Goal: Transaction & Acquisition: Purchase product/service

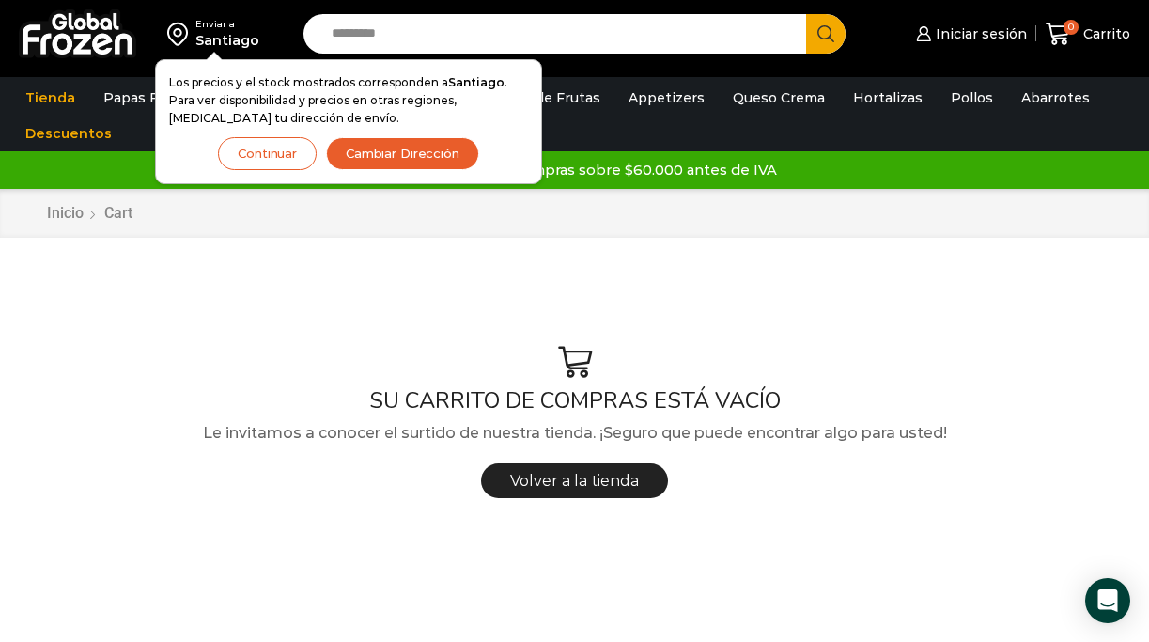
click at [407, 154] on button "Cambiar Dirección" at bounding box center [402, 153] width 153 height 33
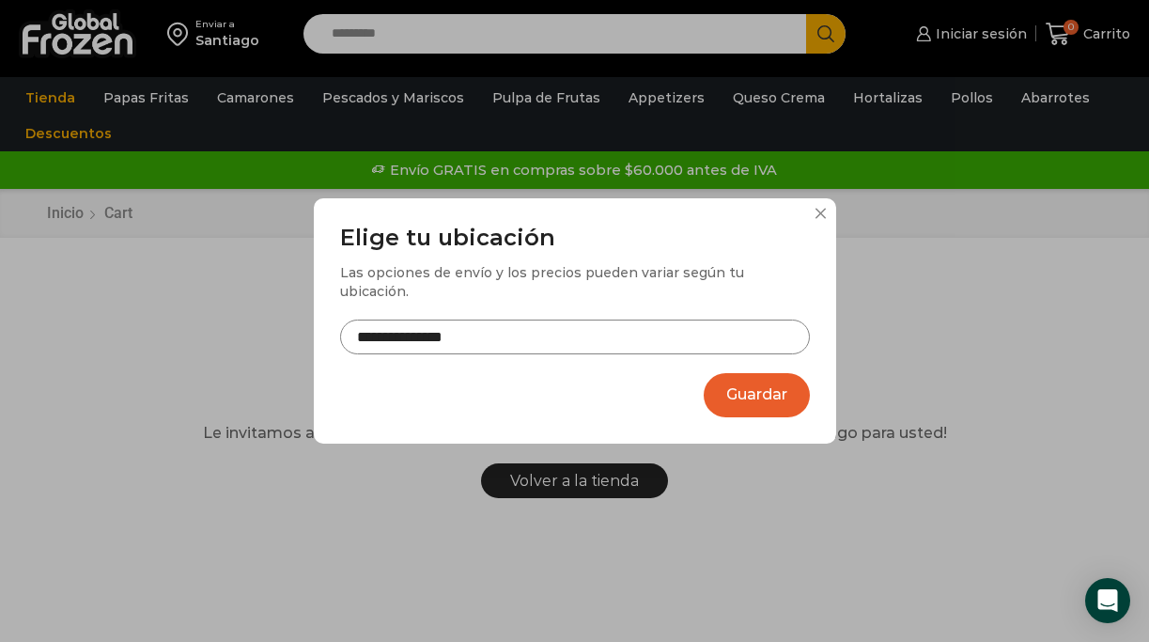
click at [955, 39] on div "**********" at bounding box center [574, 321] width 1149 height 642
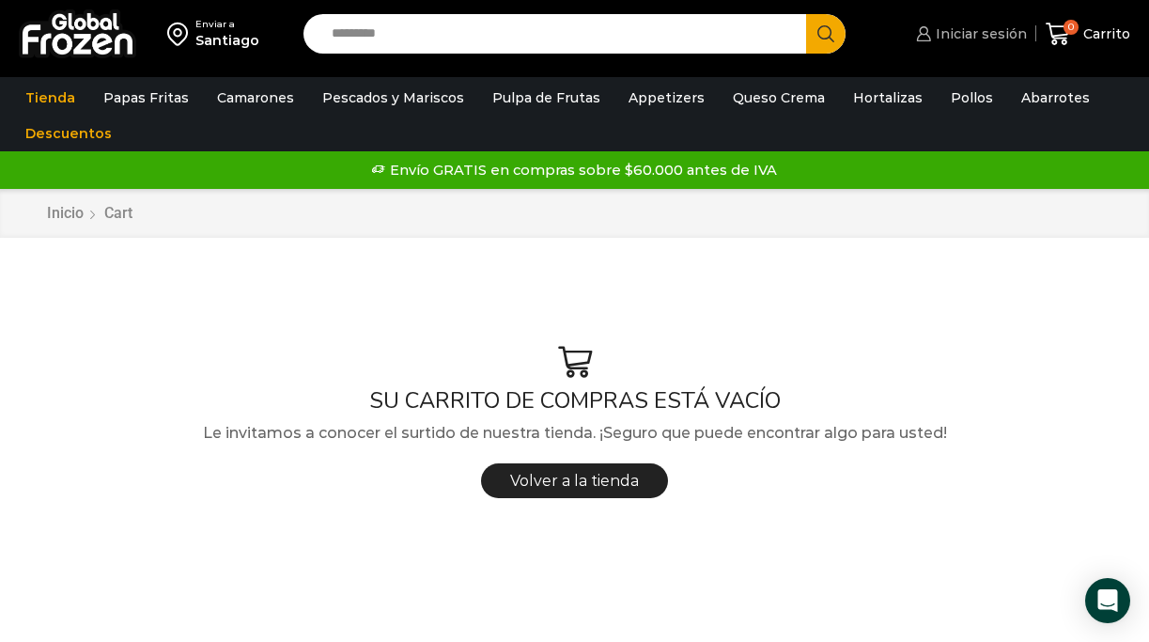
click at [961, 30] on span "Iniciar sesión" at bounding box center [979, 33] width 96 height 19
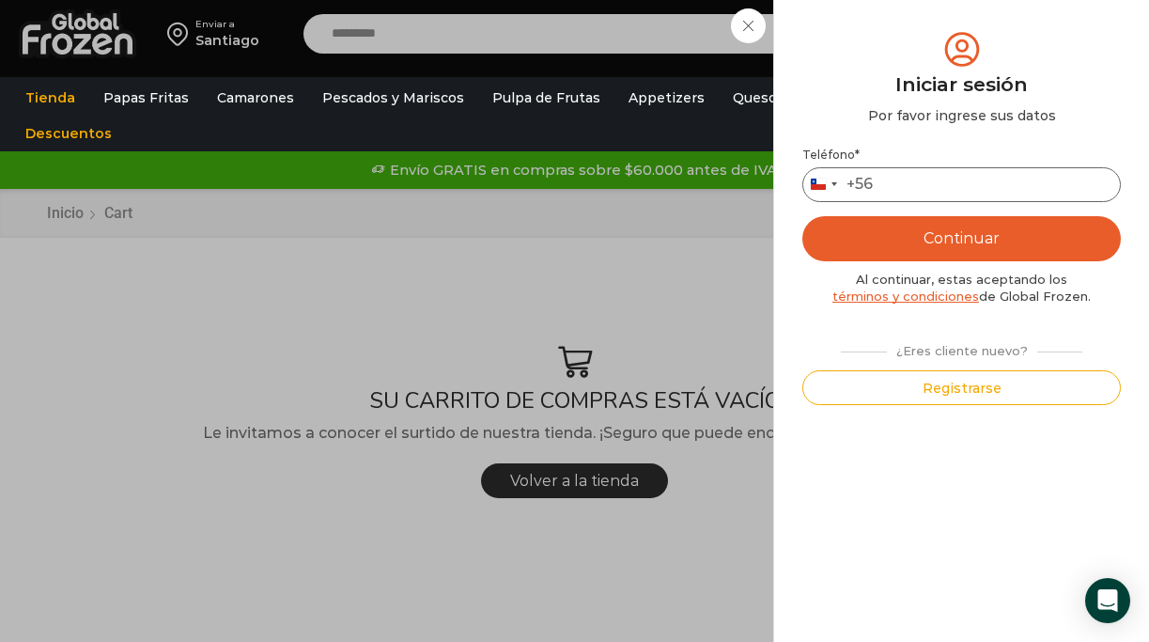
click at [946, 190] on input "Teléfono *" at bounding box center [962, 184] width 319 height 35
type input "*********"
click at [964, 235] on button "Continuar" at bounding box center [962, 238] width 319 height 45
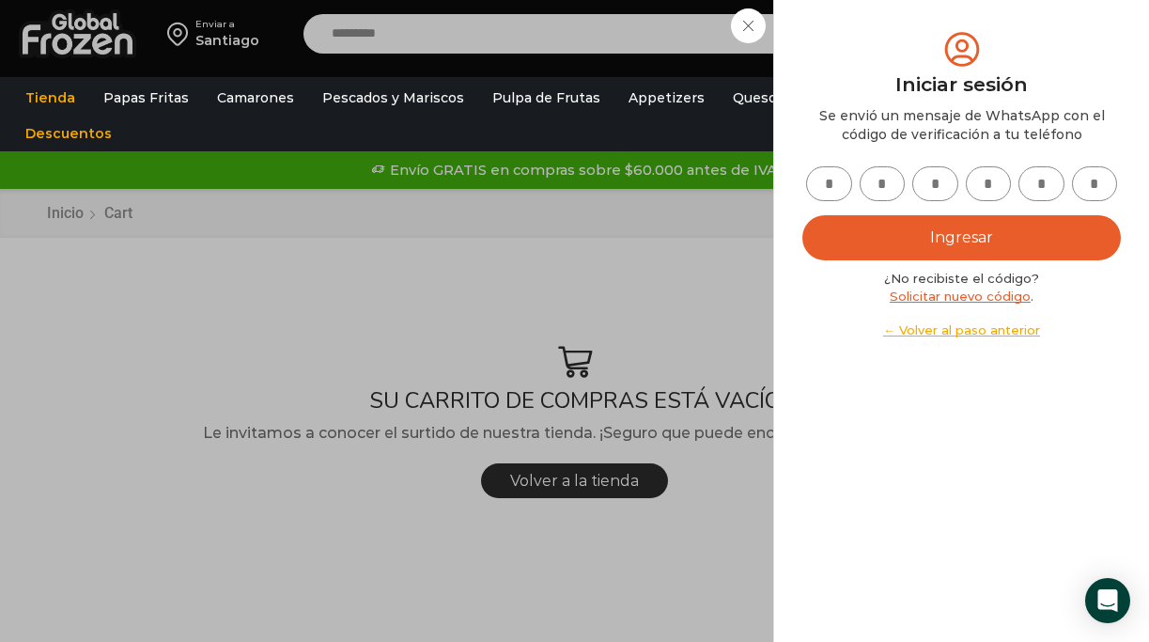
click at [846, 186] on input "text" at bounding box center [829, 183] width 46 height 35
type input "*"
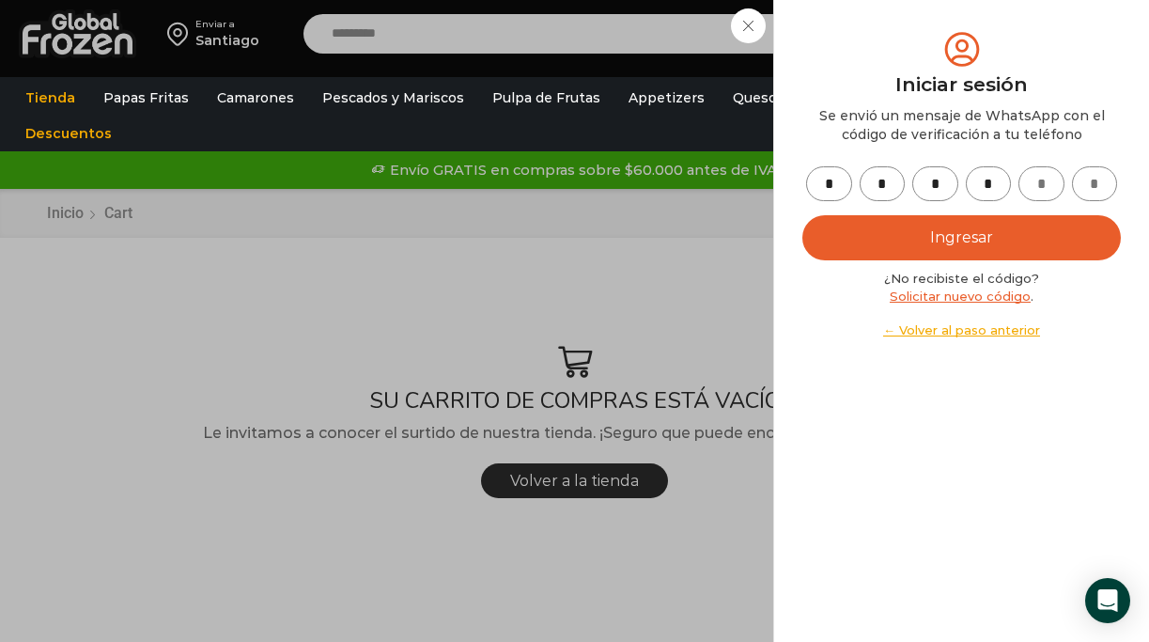
type input "*"
click at [974, 235] on button "Ingresar" at bounding box center [962, 237] width 319 height 45
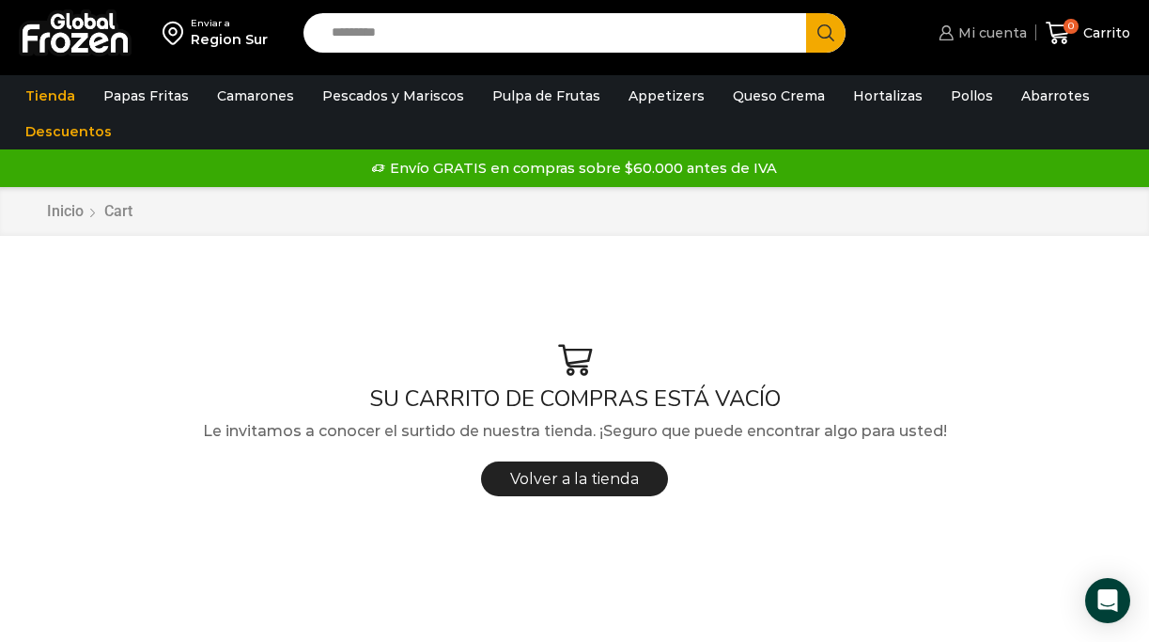
click at [967, 35] on span "Mi cuenta" at bounding box center [990, 32] width 73 height 19
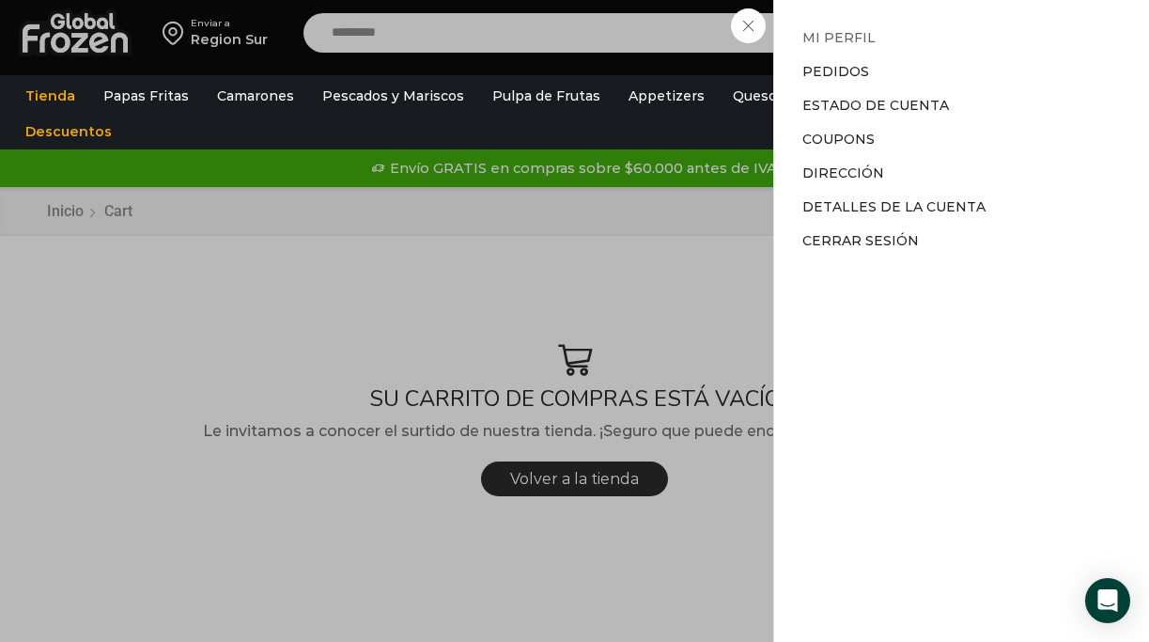
click at [853, 37] on link "Mi perfil" at bounding box center [839, 37] width 73 height 17
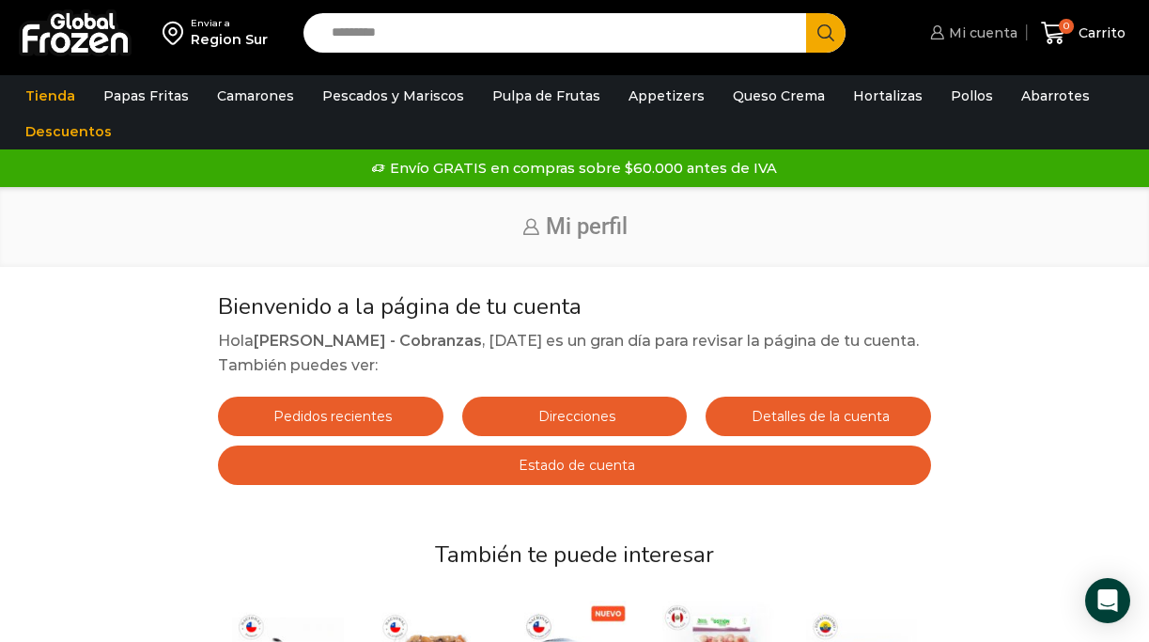
click at [987, 35] on span "Mi cuenta" at bounding box center [981, 32] width 73 height 19
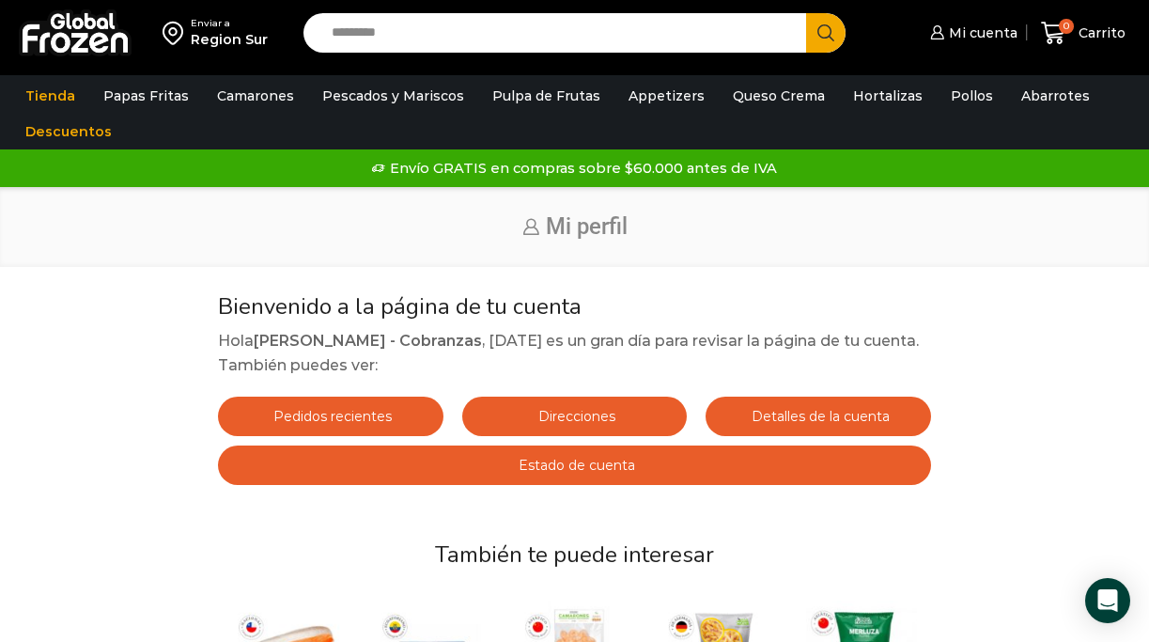
click at [555, 465] on span "Estado de cuenta" at bounding box center [574, 465] width 121 height 17
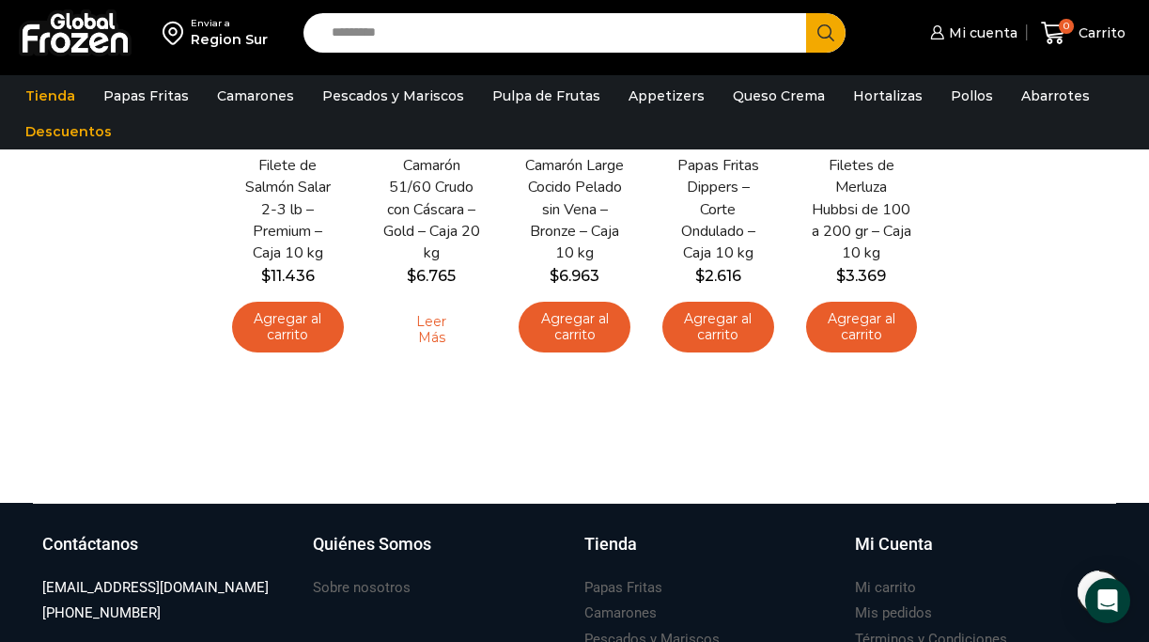
scroll to position [594, 0]
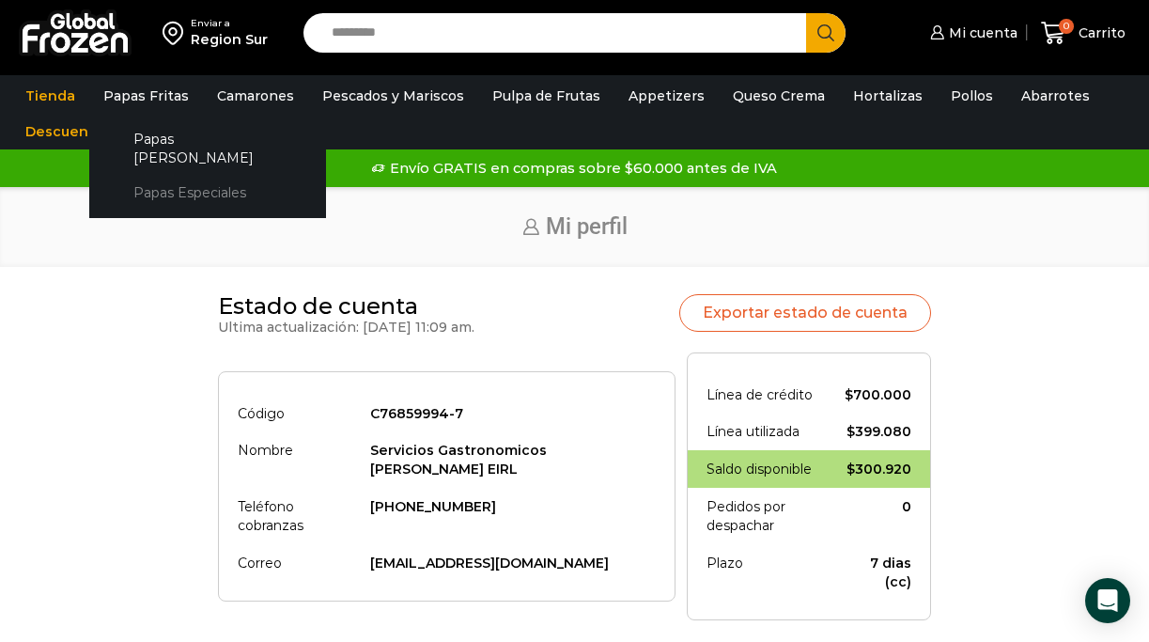
click at [175, 176] on link "Papas Especiales" at bounding box center [207, 193] width 199 height 35
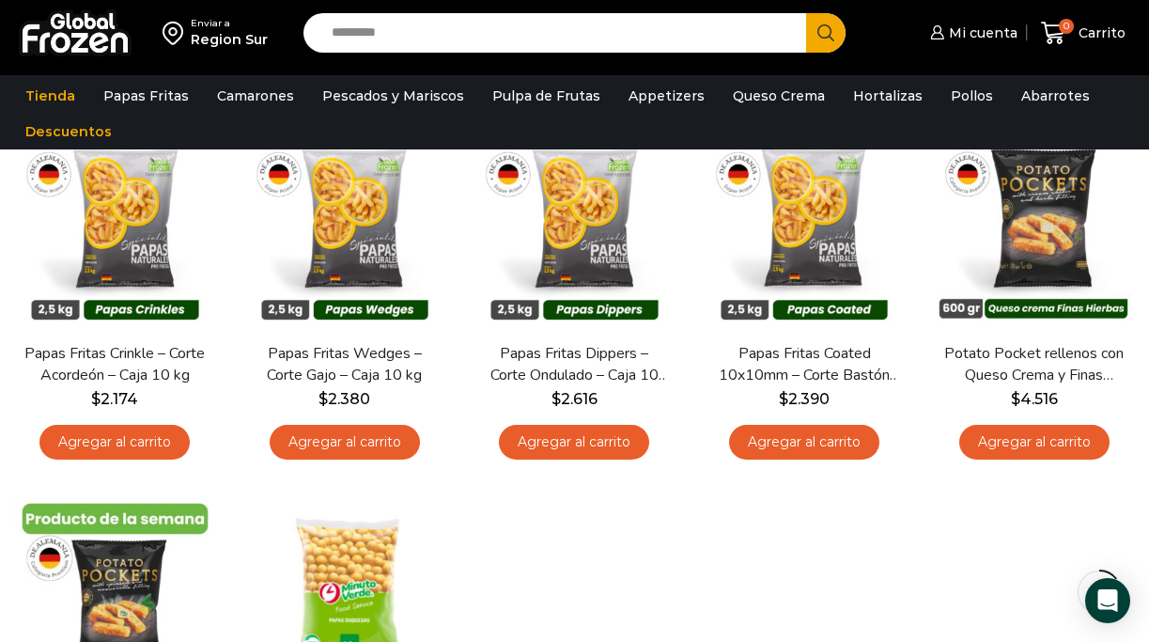
scroll to position [139, 0]
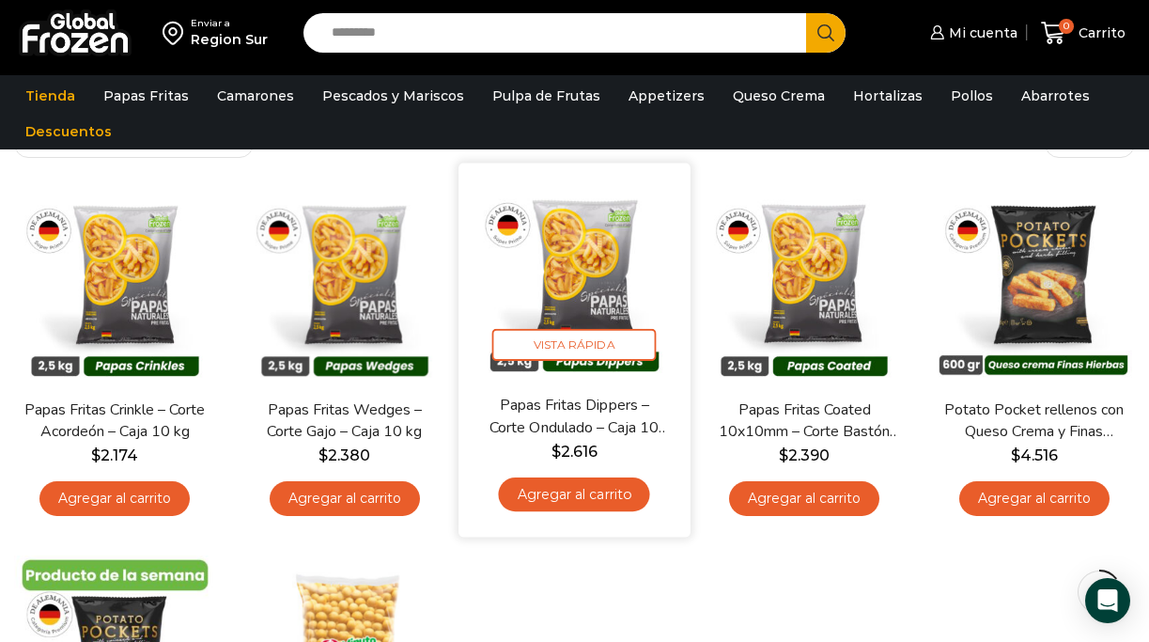
click at [571, 507] on link "Agregar al carrito" at bounding box center [574, 494] width 151 height 35
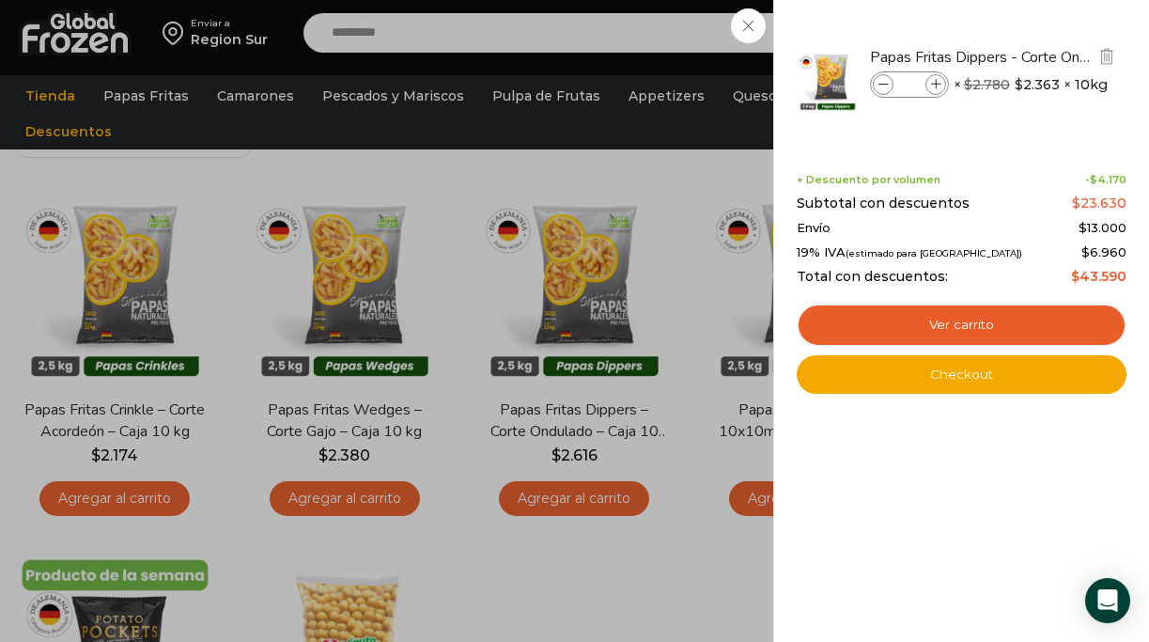
click at [937, 83] on icon at bounding box center [936, 85] width 10 height 10
type input "*"
click at [937, 83] on li "Papas Fritas Dippers - Corte Ondulado - Caja 10 kg Papas Fritas Dippers - Corte…" at bounding box center [962, 79] width 334 height 103
click at [937, 83] on icon at bounding box center [936, 85] width 10 height 10
type input "*"
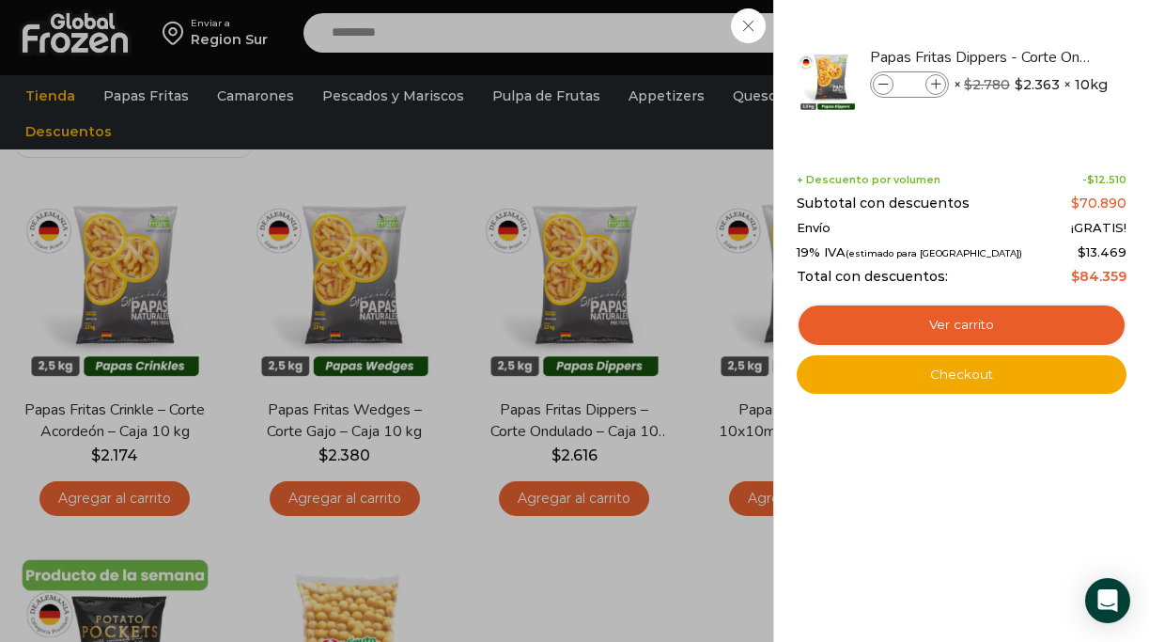
click at [1037, 22] on div "3 Carrito 3 3 Shopping Cart *" at bounding box center [1084, 33] width 94 height 44
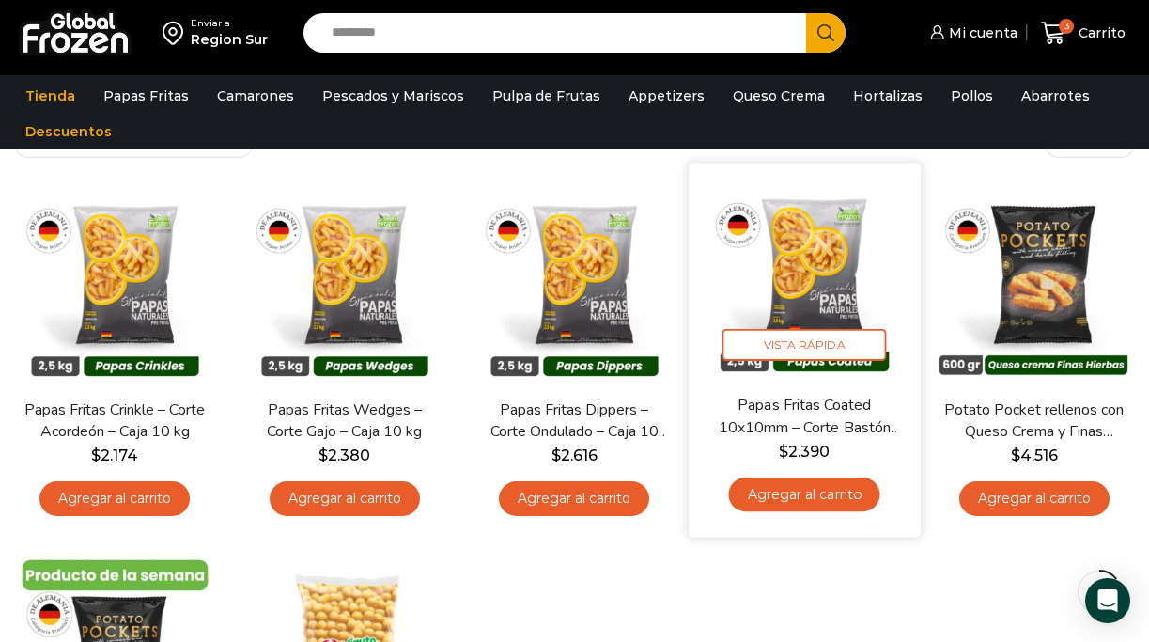
click at [833, 311] on img at bounding box center [804, 279] width 203 height 203
click at [814, 345] on span "Vista Rápida" at bounding box center [804, 345] width 164 height 33
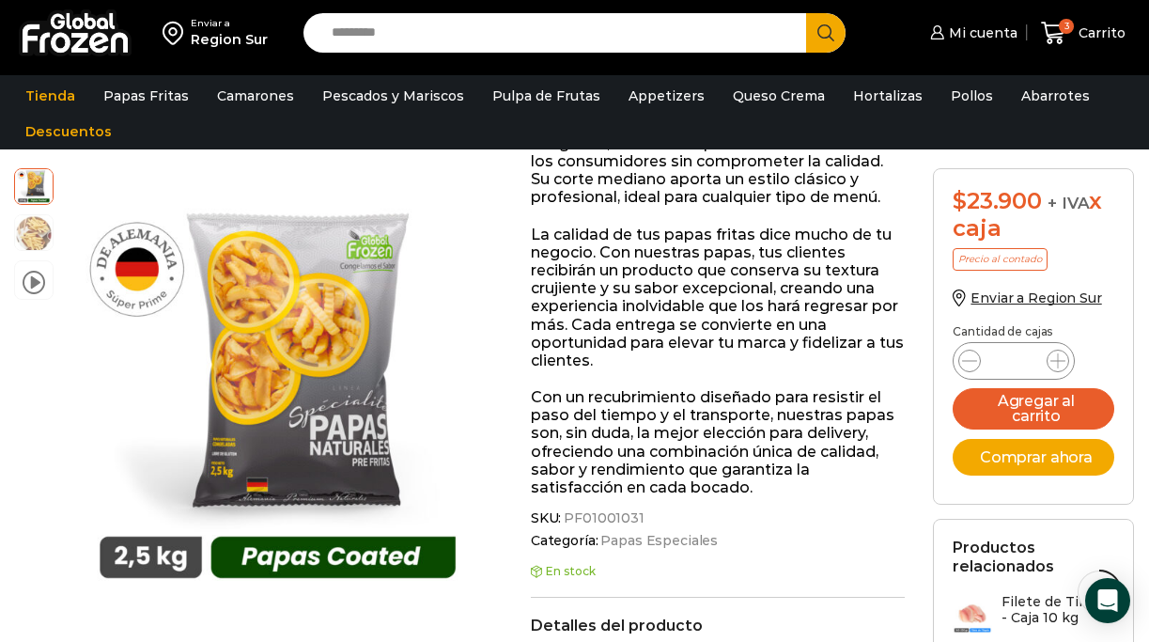
scroll to position [621, 0]
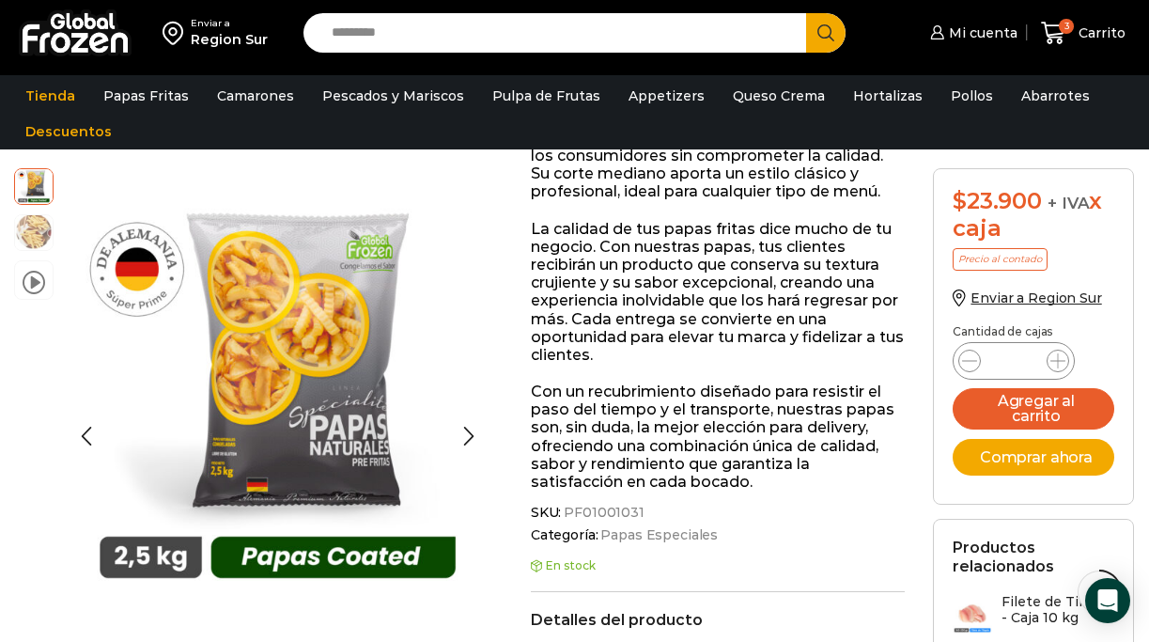
click at [28, 228] on img at bounding box center [34, 231] width 38 height 38
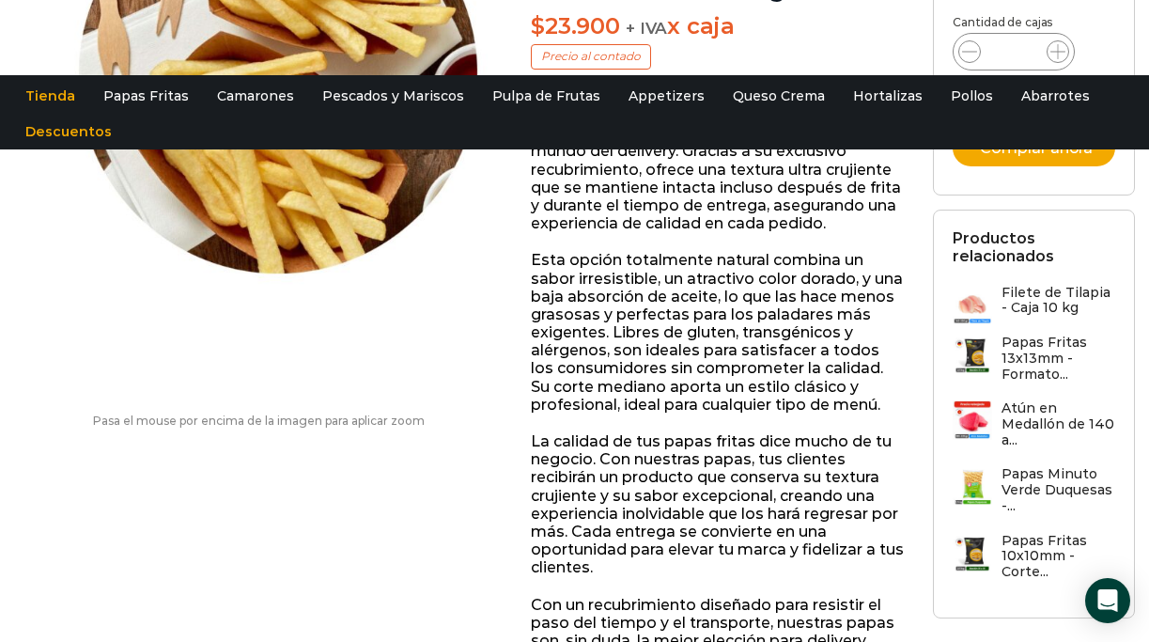
scroll to position [0, 0]
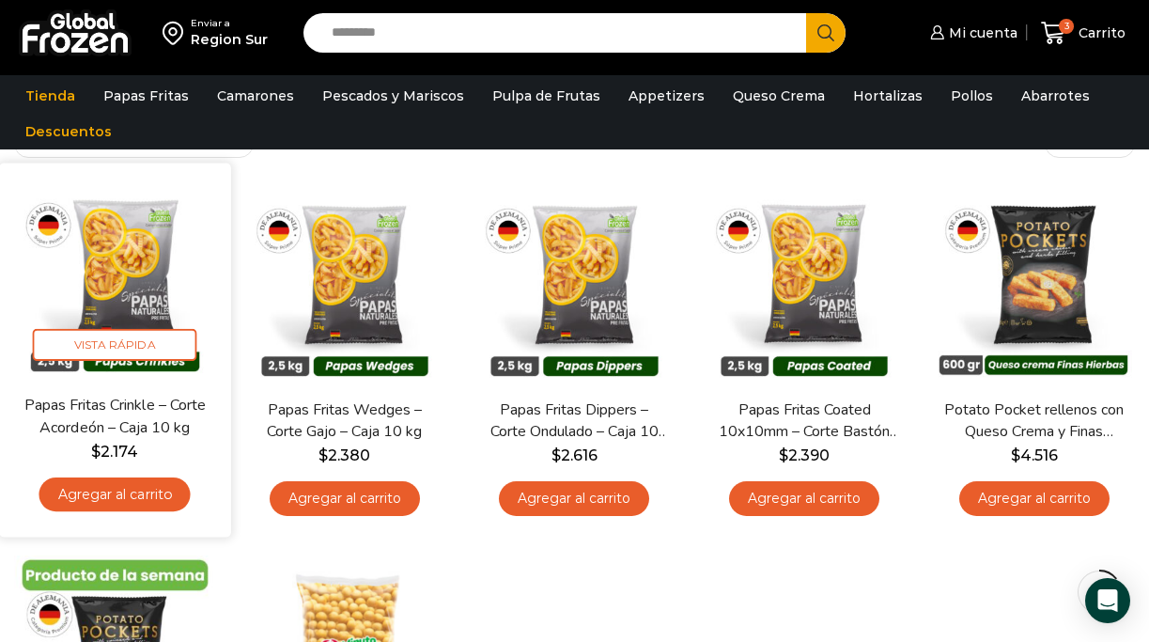
click at [117, 264] on img at bounding box center [114, 279] width 203 height 203
click at [108, 346] on span "Vista Rápida" at bounding box center [115, 345] width 164 height 33
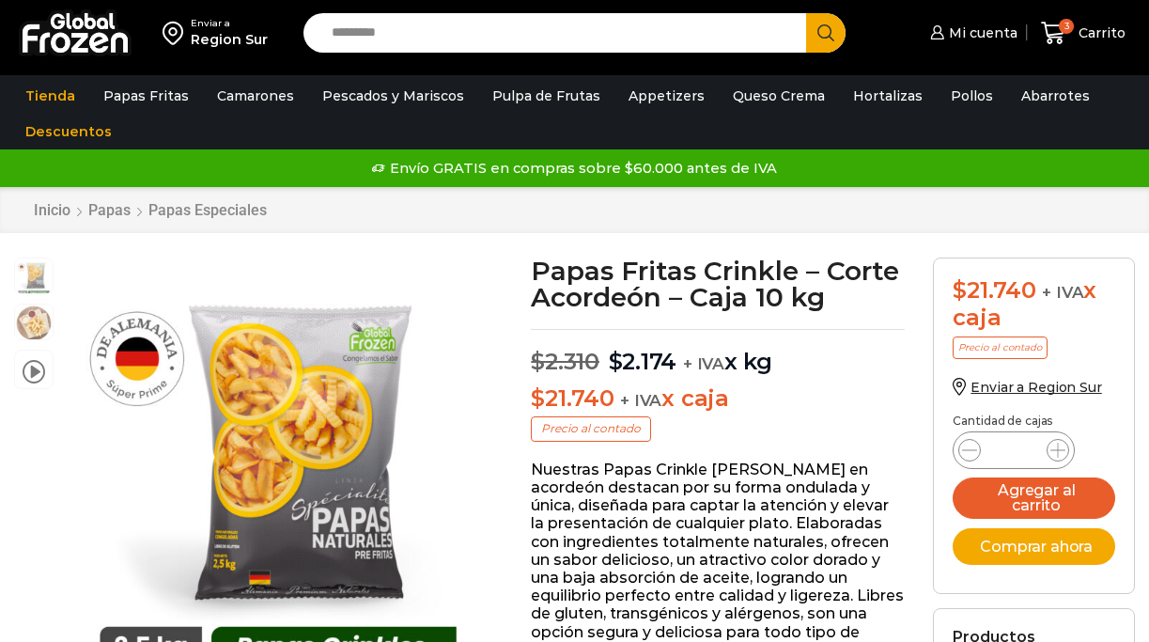
scroll to position [1, 0]
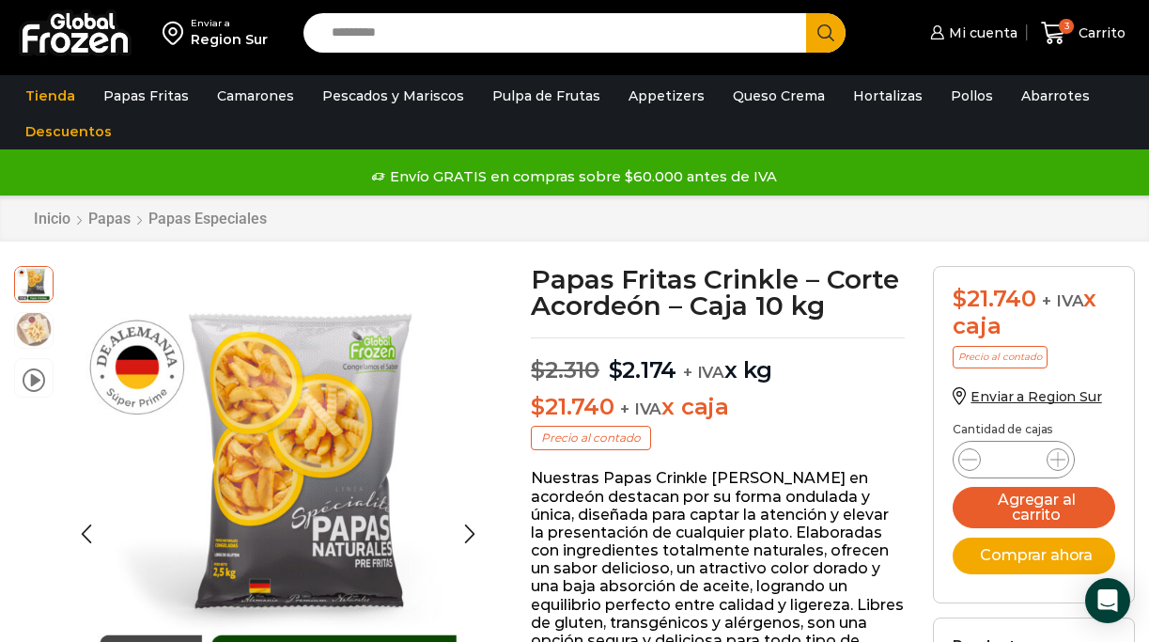
click at [22, 335] on img at bounding box center [34, 329] width 38 height 38
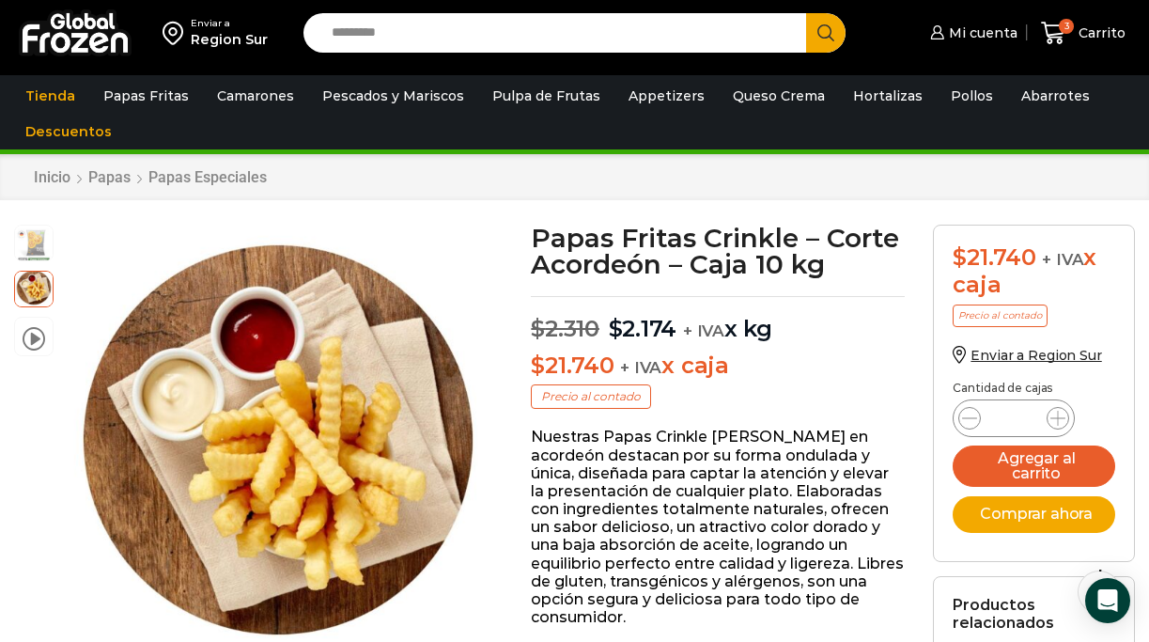
scroll to position [38, 0]
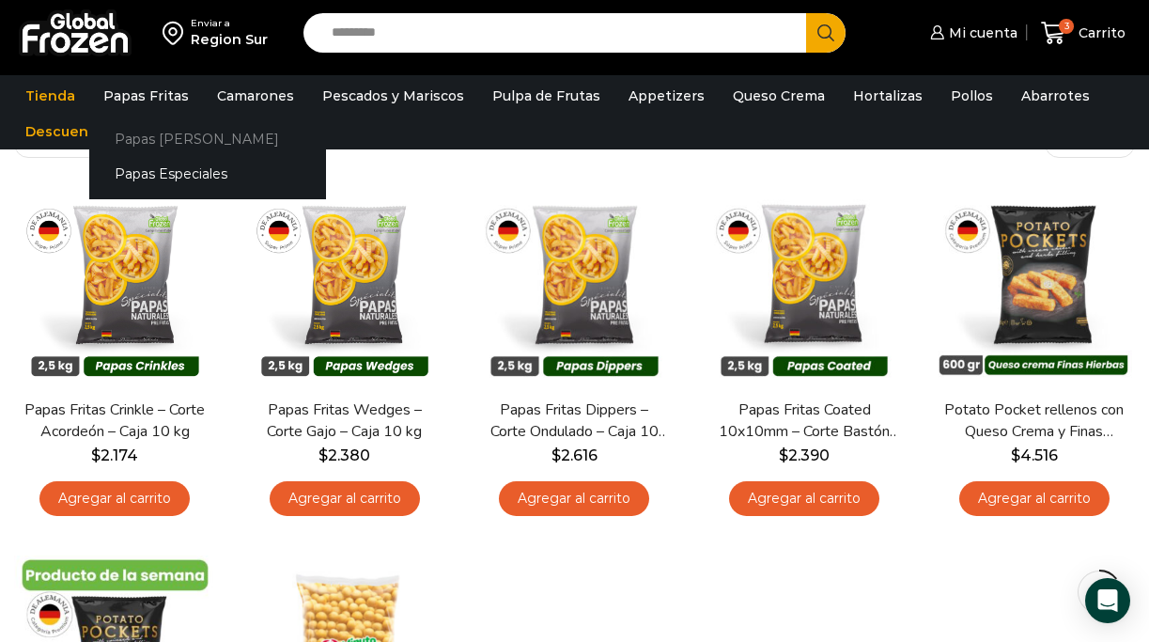
click at [157, 137] on link "Papas [PERSON_NAME]" at bounding box center [207, 139] width 237 height 35
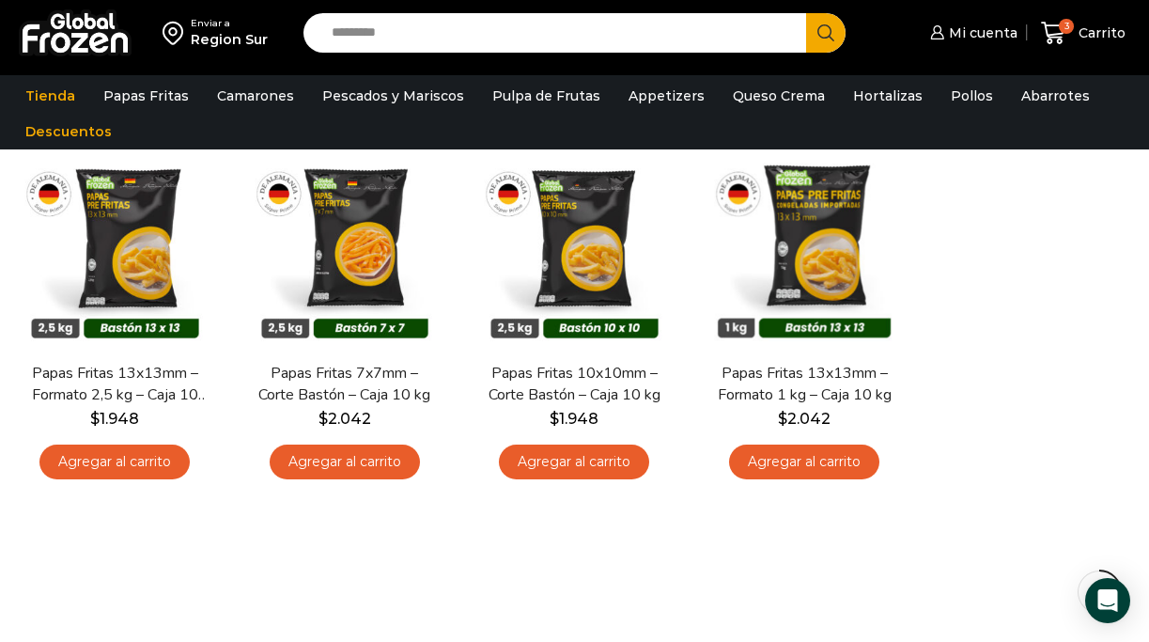
scroll to position [179, 0]
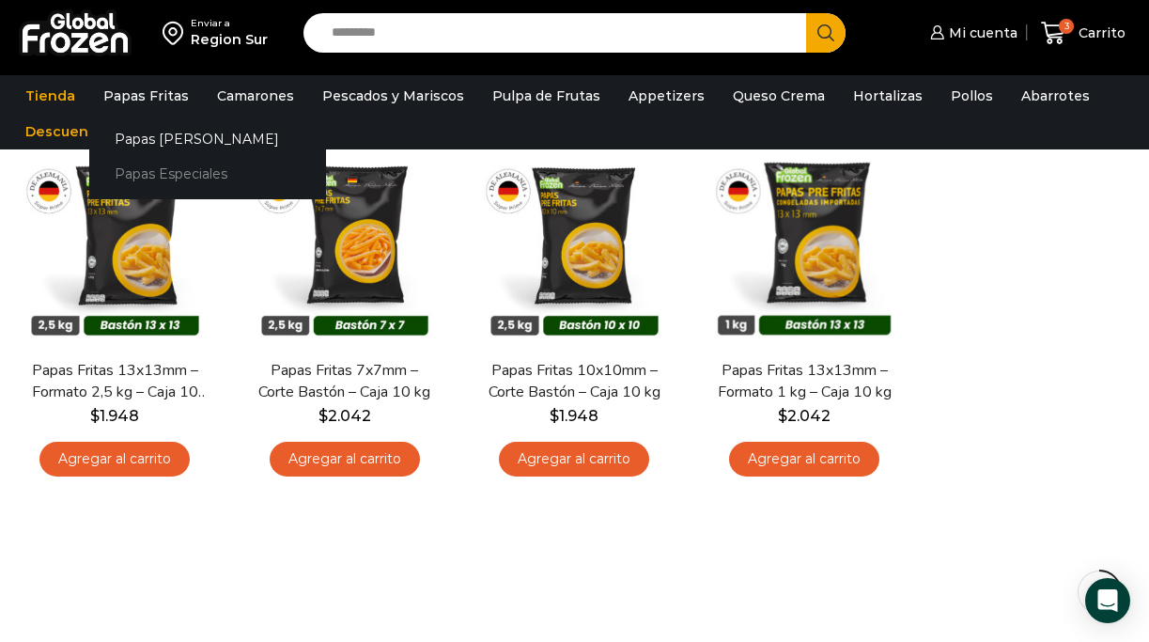
click at [155, 174] on link "Papas Especiales" at bounding box center [207, 174] width 237 height 35
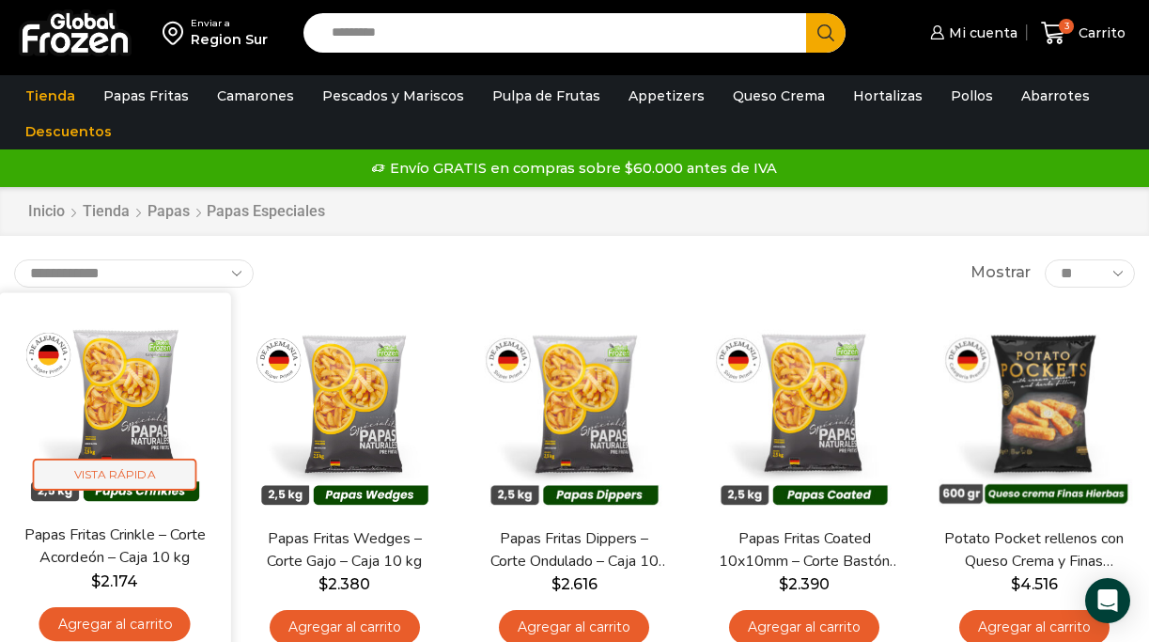
click at [130, 482] on span "Vista Rápida" at bounding box center [115, 474] width 164 height 33
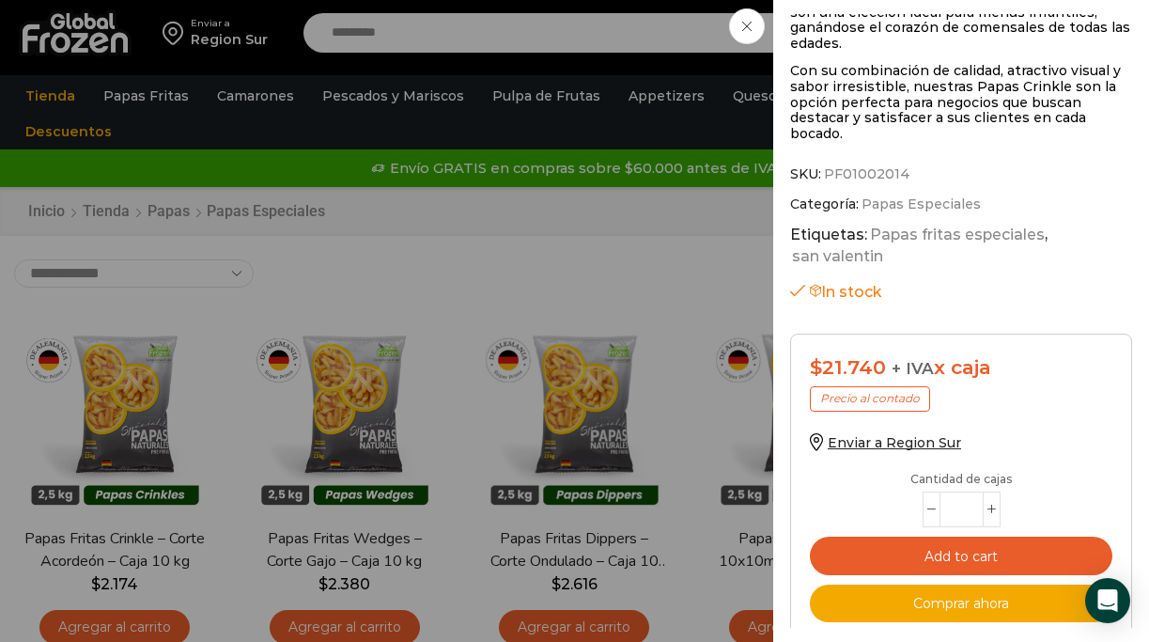
scroll to position [1023, 0]
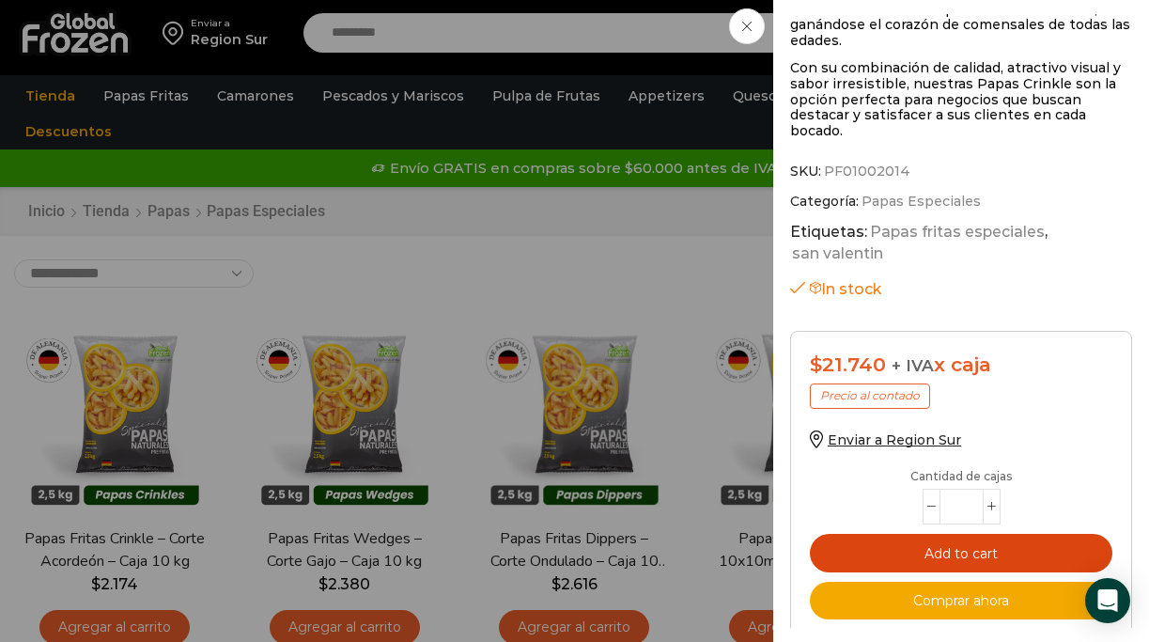
click at [971, 534] on button "Add to cart" at bounding box center [961, 553] width 303 height 39
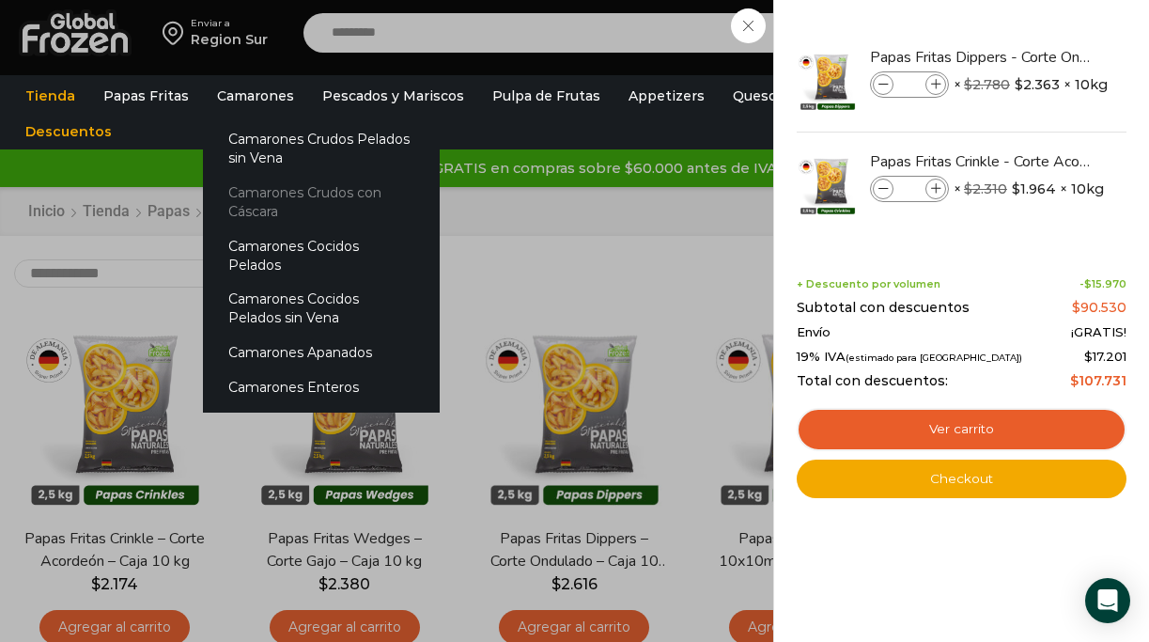
click at [273, 195] on link "Camarones Crudos con Cáscara" at bounding box center [321, 203] width 237 height 54
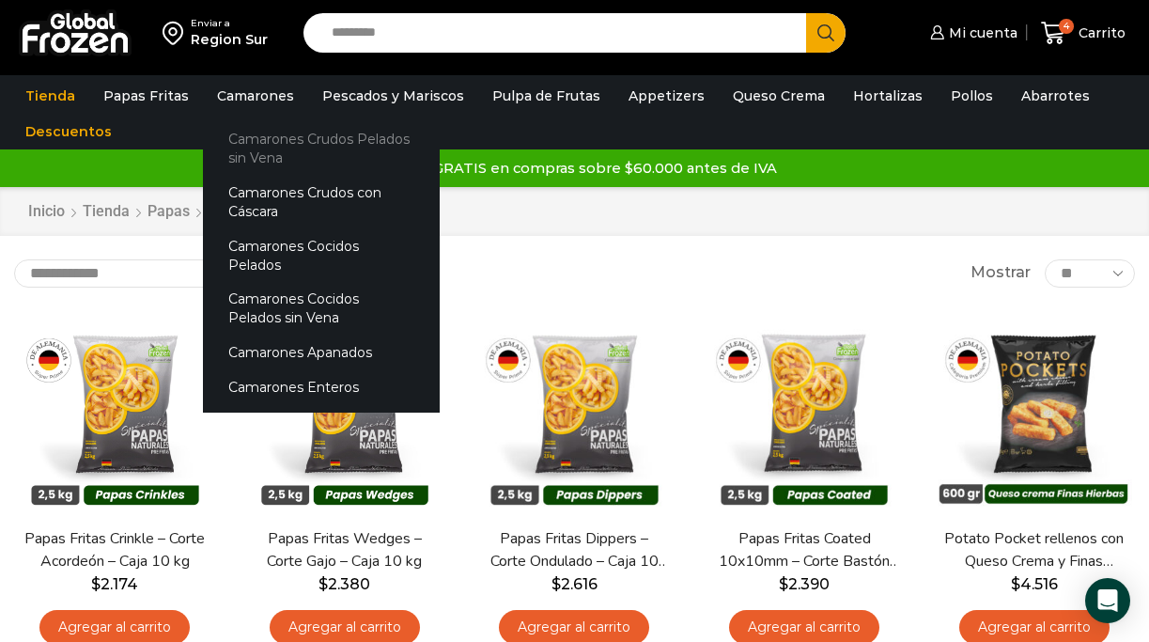
click at [260, 146] on link "Camarones Crudos Pelados sin Vena" at bounding box center [321, 149] width 237 height 54
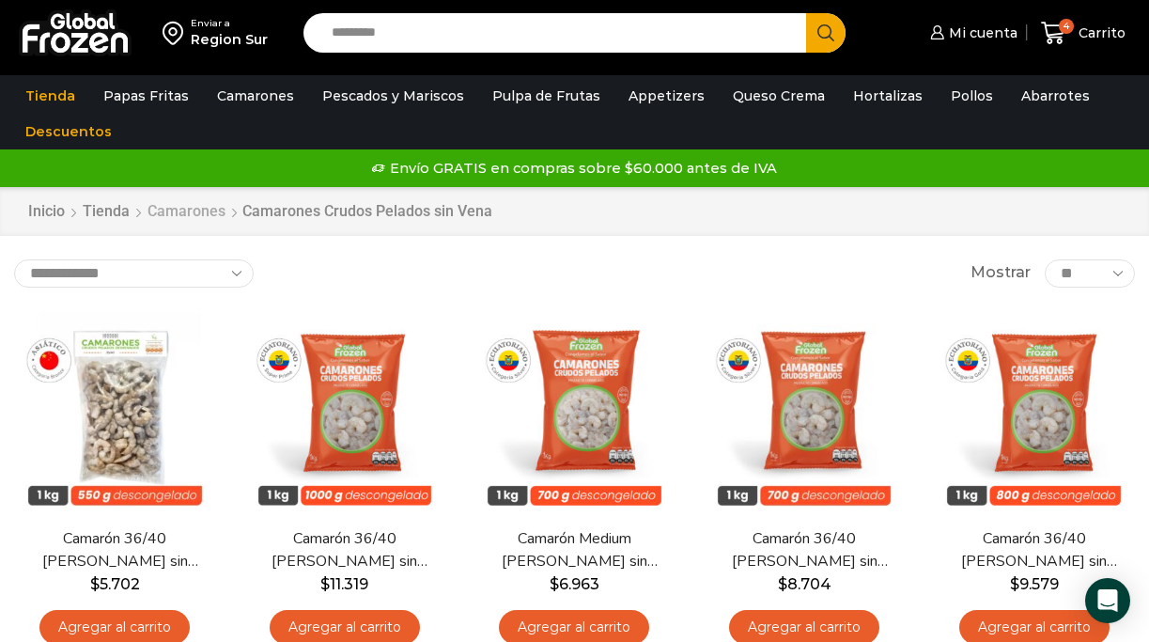
click at [191, 211] on link "Camarones" at bounding box center [187, 212] width 80 height 22
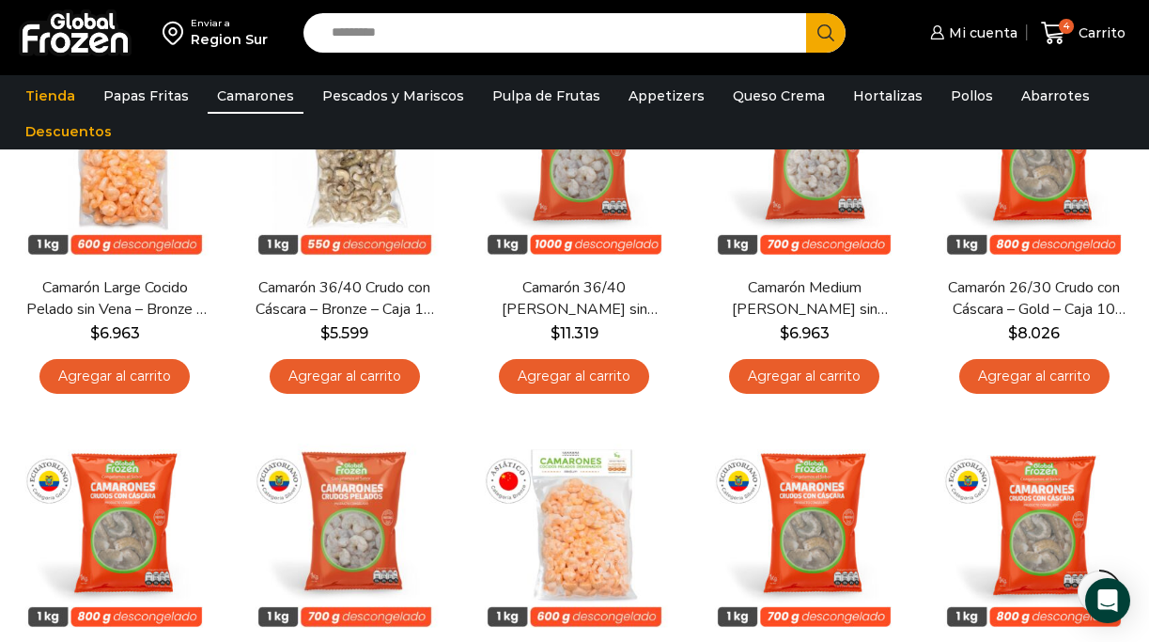
scroll to position [629, 0]
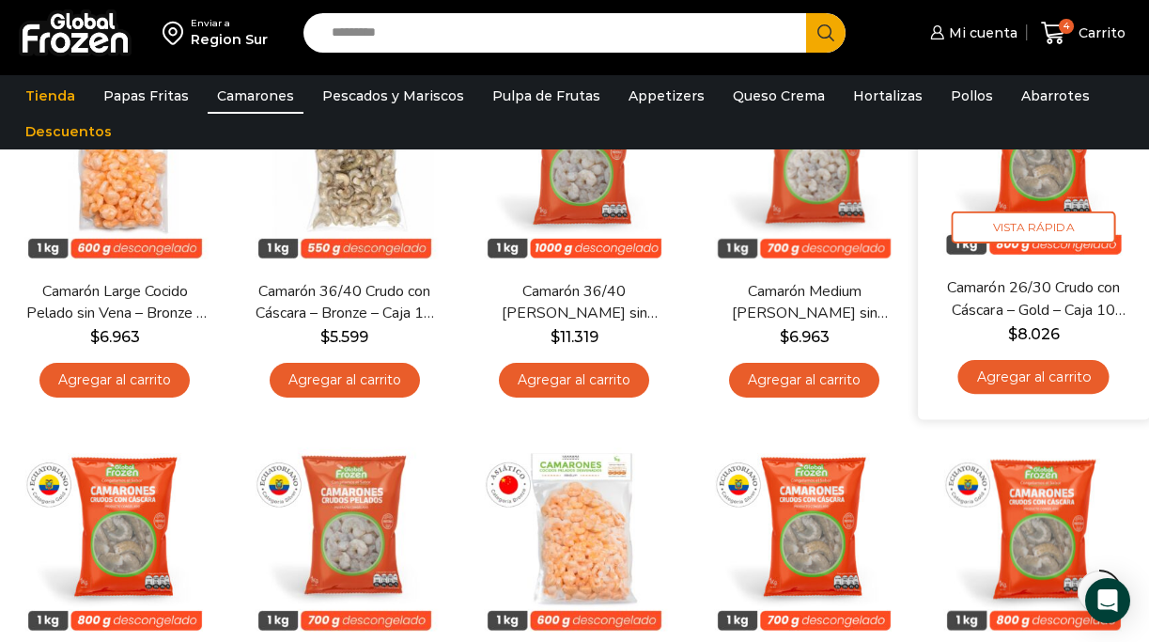
click at [1036, 388] on link "Agregar al carrito" at bounding box center [1034, 376] width 151 height 35
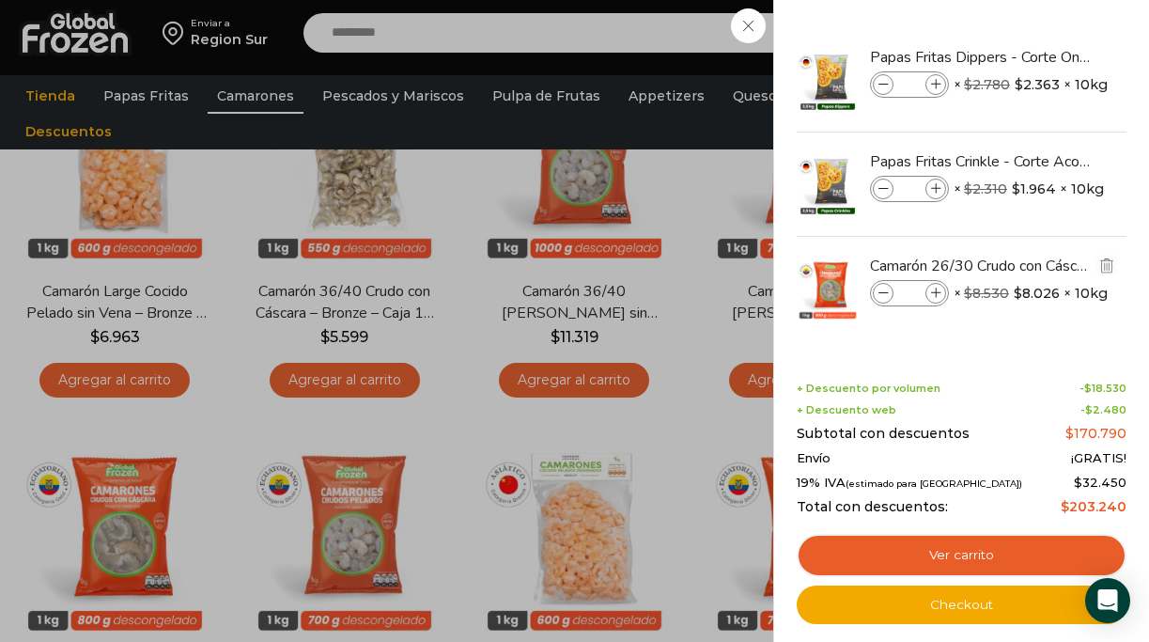
click at [938, 293] on icon at bounding box center [936, 294] width 10 height 10
type input "*"
click at [938, 293] on icon at bounding box center [936, 294] width 10 height 10
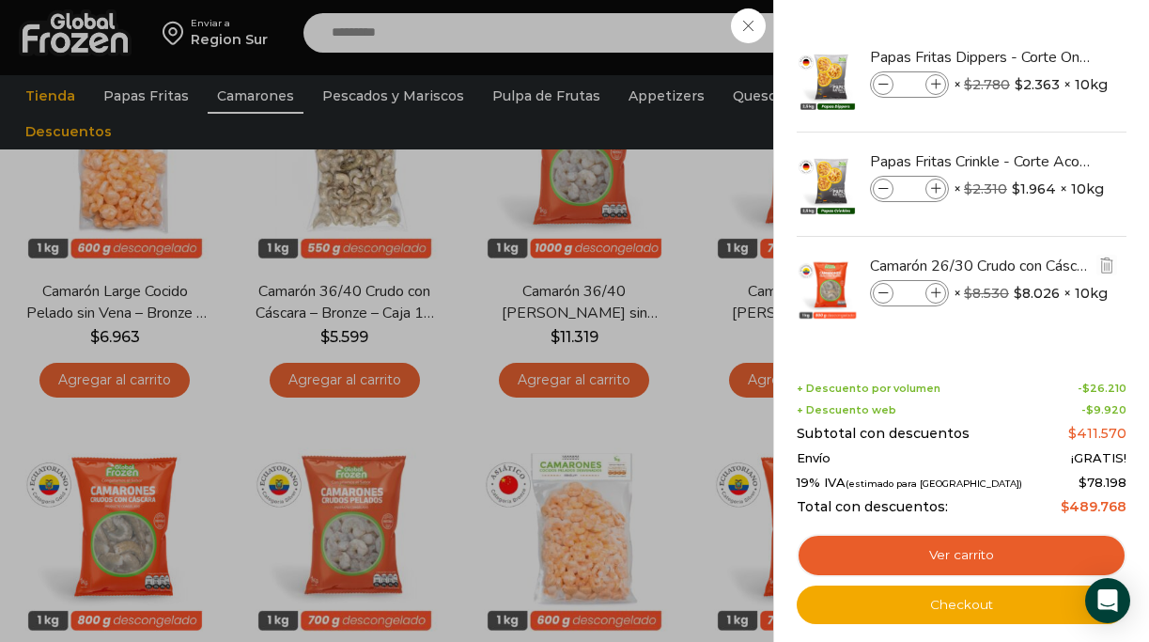
click at [937, 293] on icon at bounding box center [936, 294] width 10 height 10
click at [879, 293] on icon at bounding box center [884, 294] width 10 height 10
type input "*"
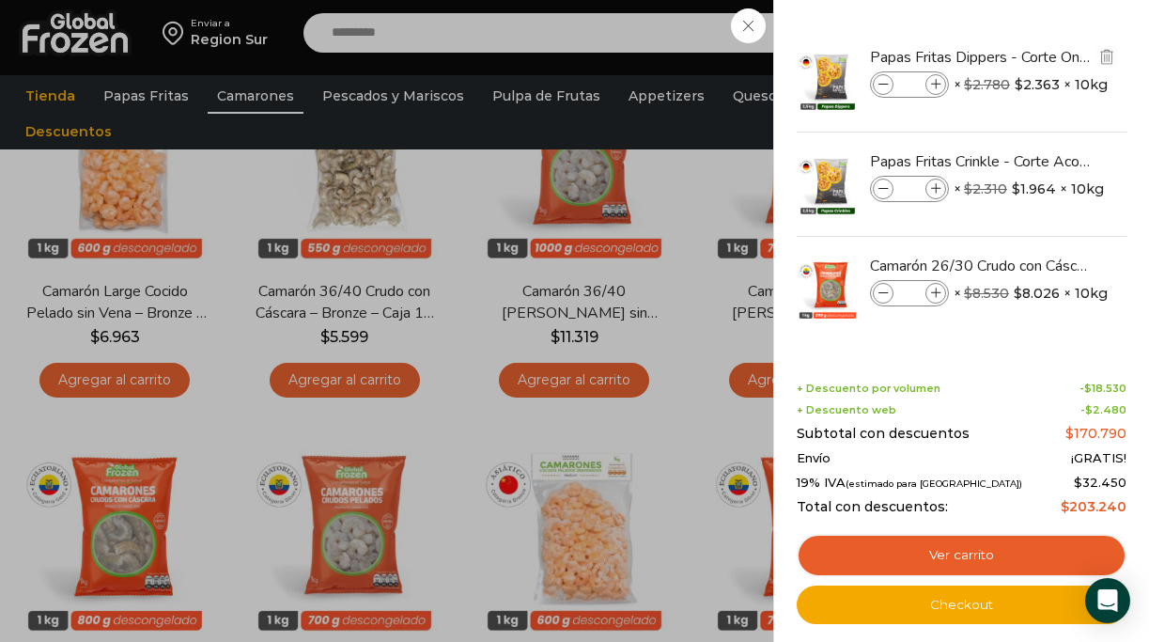
click at [880, 81] on icon at bounding box center [884, 85] width 10 height 10
type input "*"
click at [933, 85] on icon at bounding box center [936, 85] width 10 height 10
click at [933, 86] on icon at bounding box center [936, 85] width 10 height 10
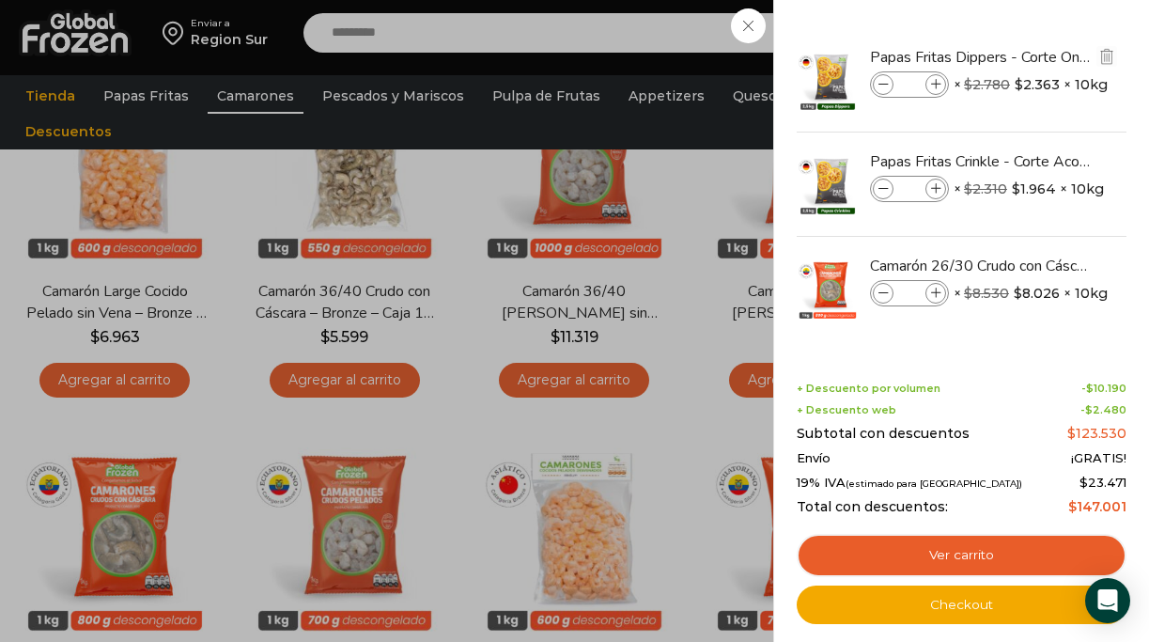
click at [933, 86] on icon at bounding box center [936, 85] width 10 height 10
type input "*"
click at [881, 85] on icon at bounding box center [884, 85] width 10 height 10
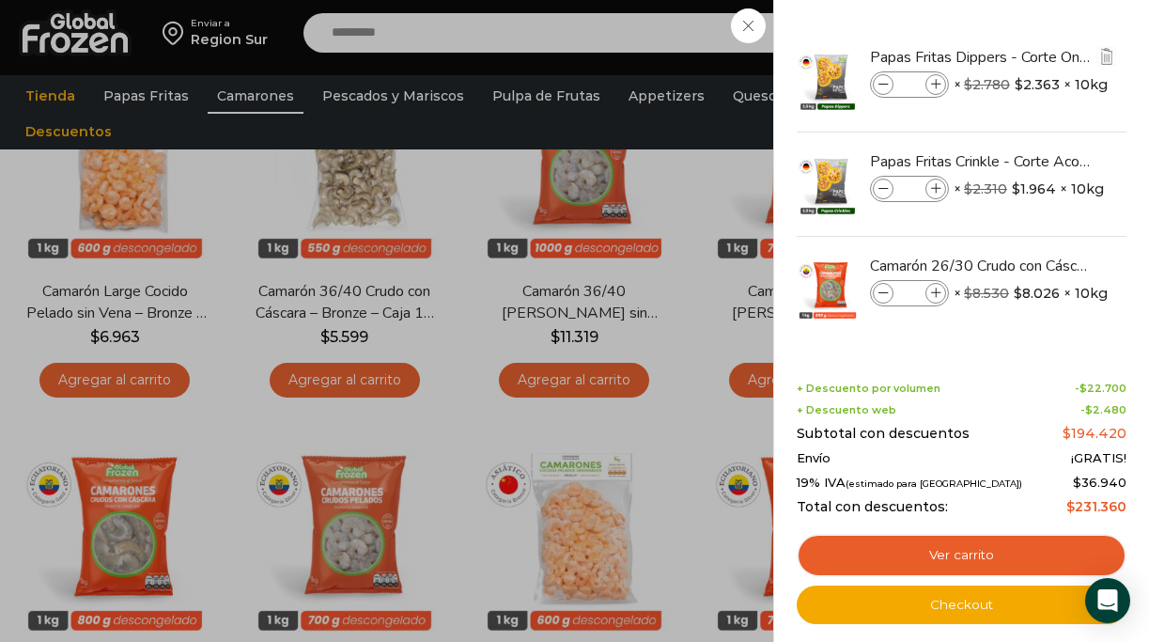
type input "*"
click at [933, 85] on icon at bounding box center [936, 85] width 10 height 10
click at [933, 86] on icon at bounding box center [936, 85] width 10 height 10
type input "*"
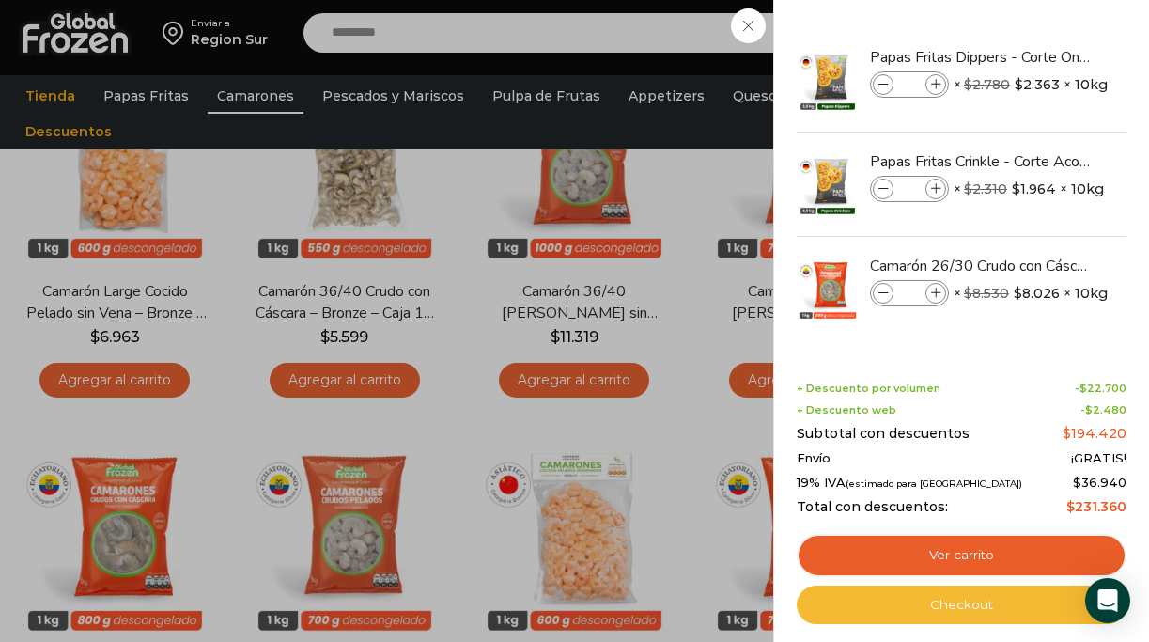
click at [989, 594] on link "Checkout" at bounding box center [962, 605] width 330 height 39
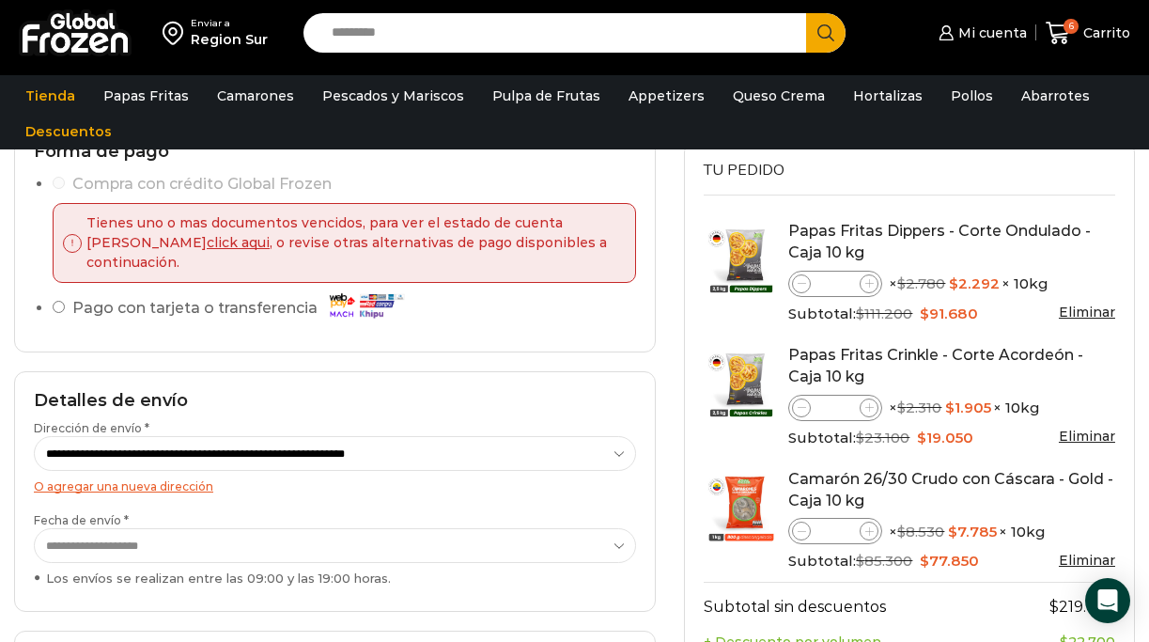
scroll to position [182, 0]
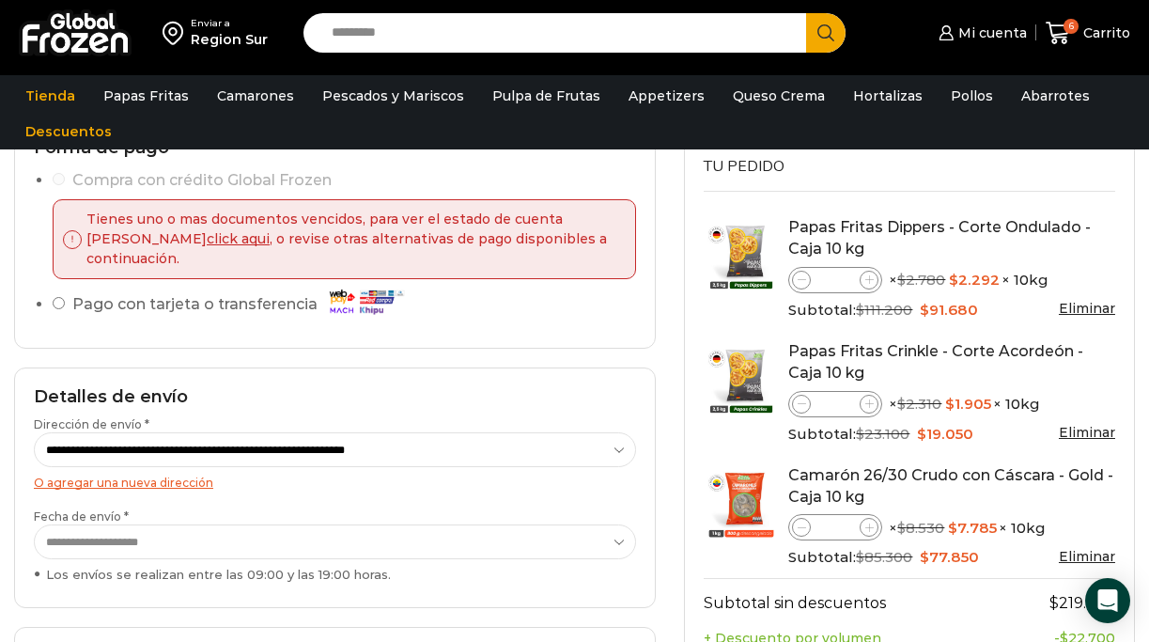
click at [1093, 308] on link "Eliminar" at bounding box center [1087, 308] width 56 height 17
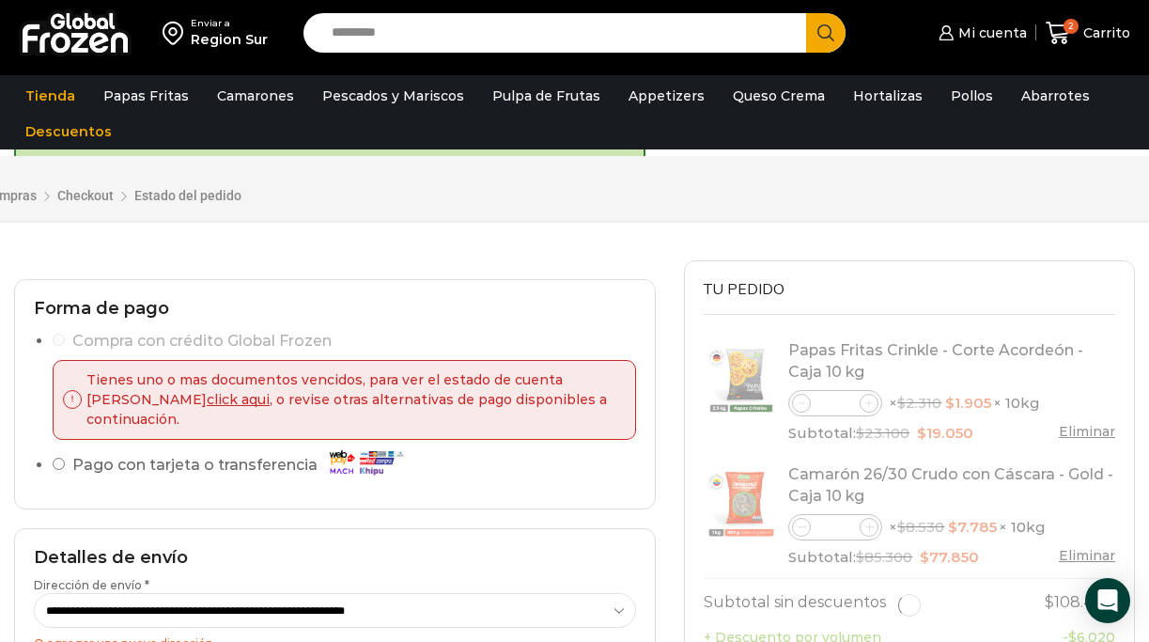
scroll to position [95, 0]
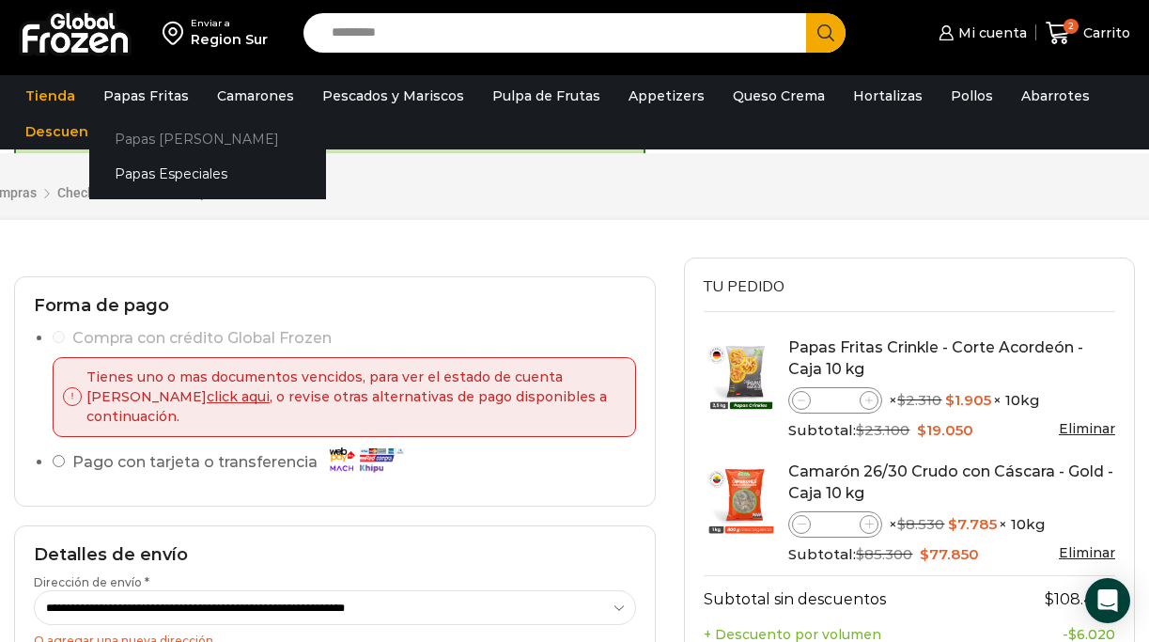
click at [155, 144] on link "Papas [PERSON_NAME]" at bounding box center [207, 139] width 237 height 35
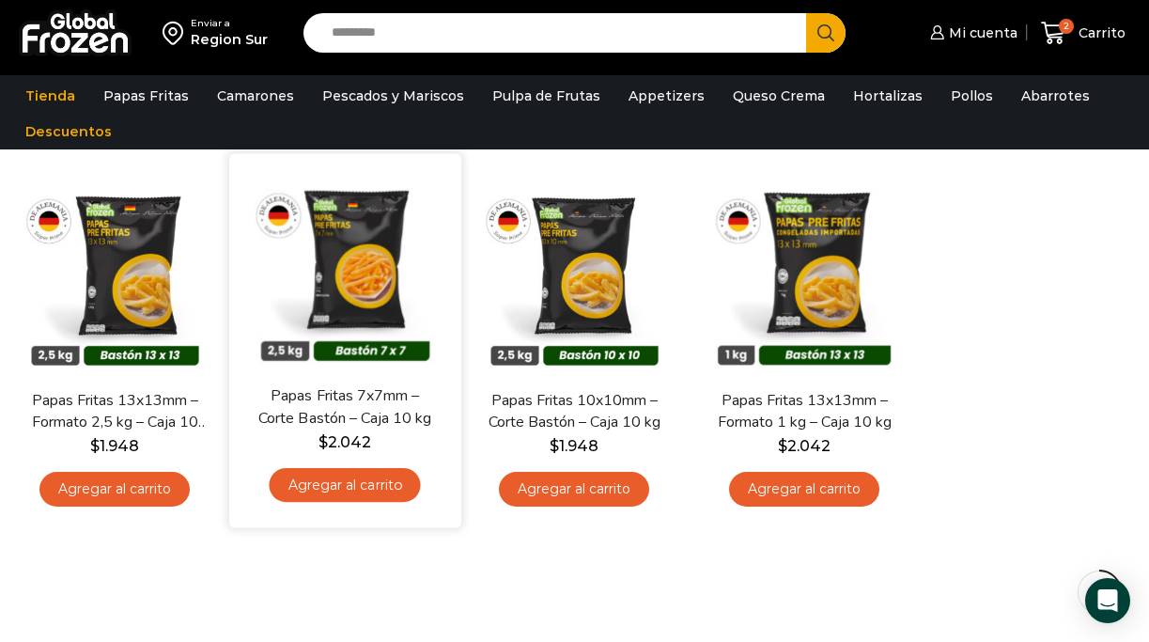
scroll to position [150, 0]
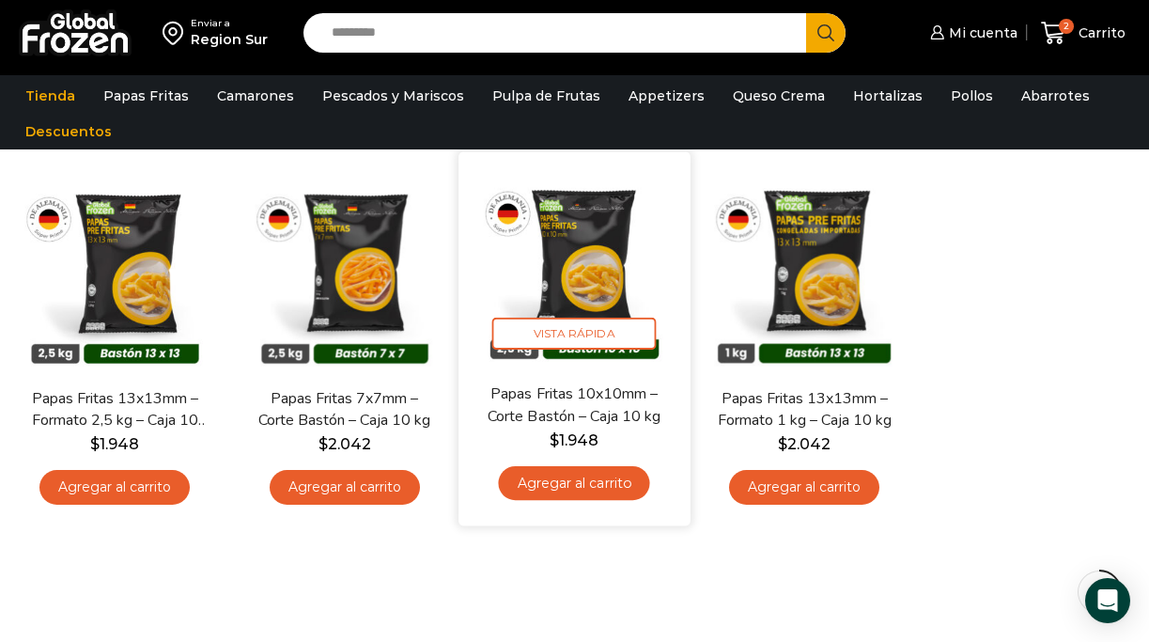
click at [595, 477] on link "Agregar al carrito" at bounding box center [574, 483] width 151 height 35
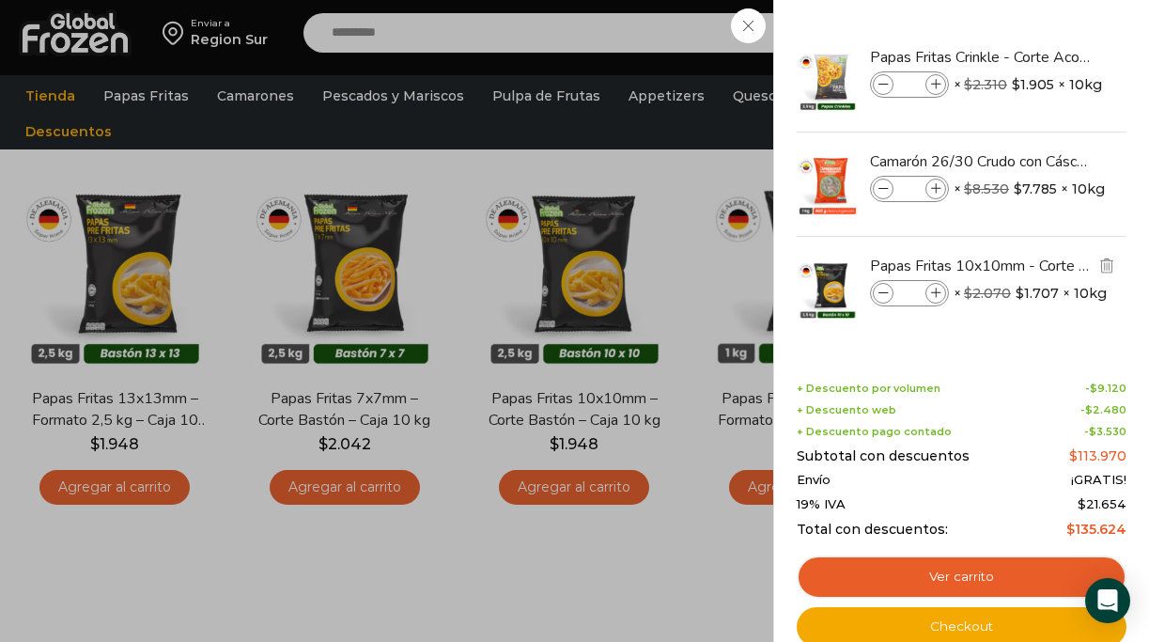
click at [936, 292] on icon at bounding box center [936, 294] width 10 height 10
type input "*"
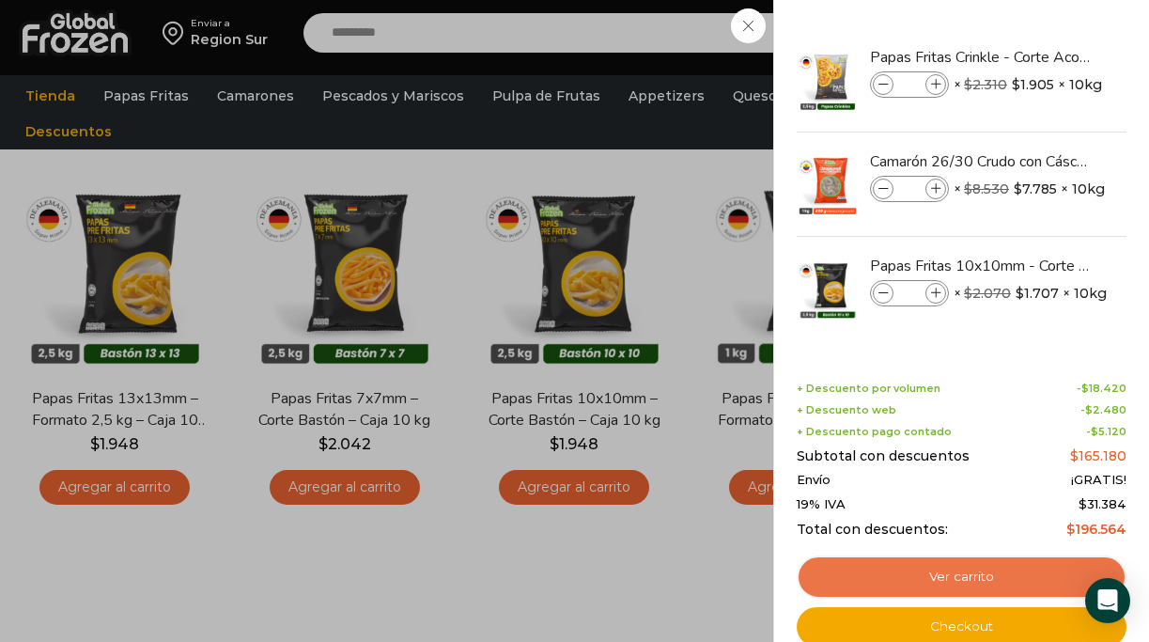
click at [968, 577] on link "Ver carrito" at bounding box center [962, 576] width 330 height 43
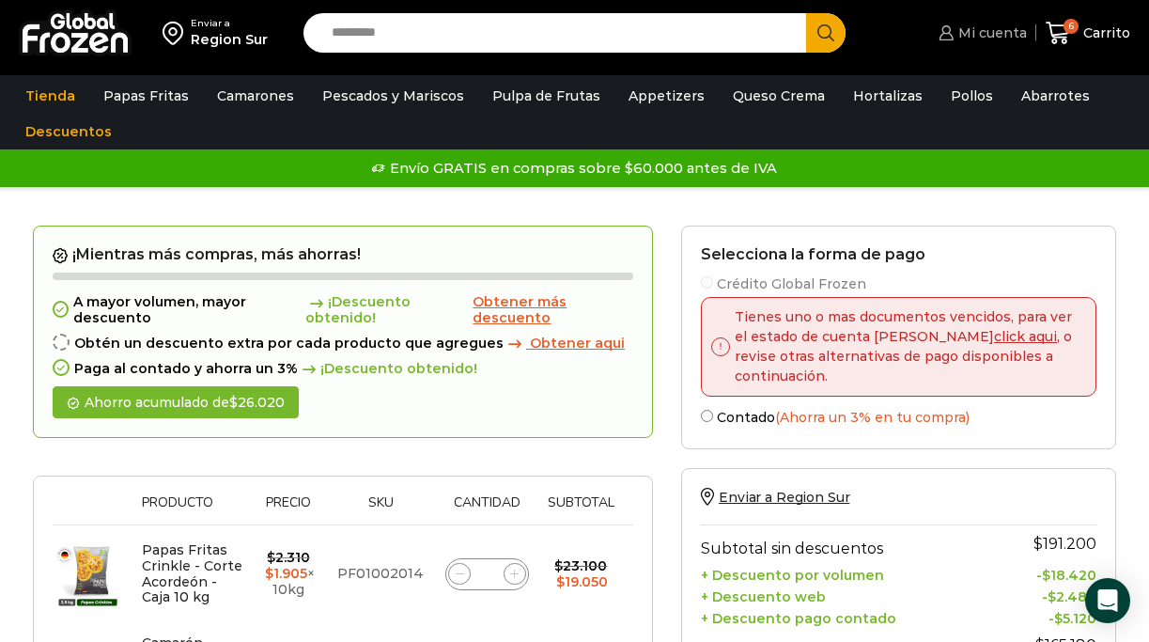
click at [996, 39] on span "Mi cuenta" at bounding box center [990, 32] width 73 height 19
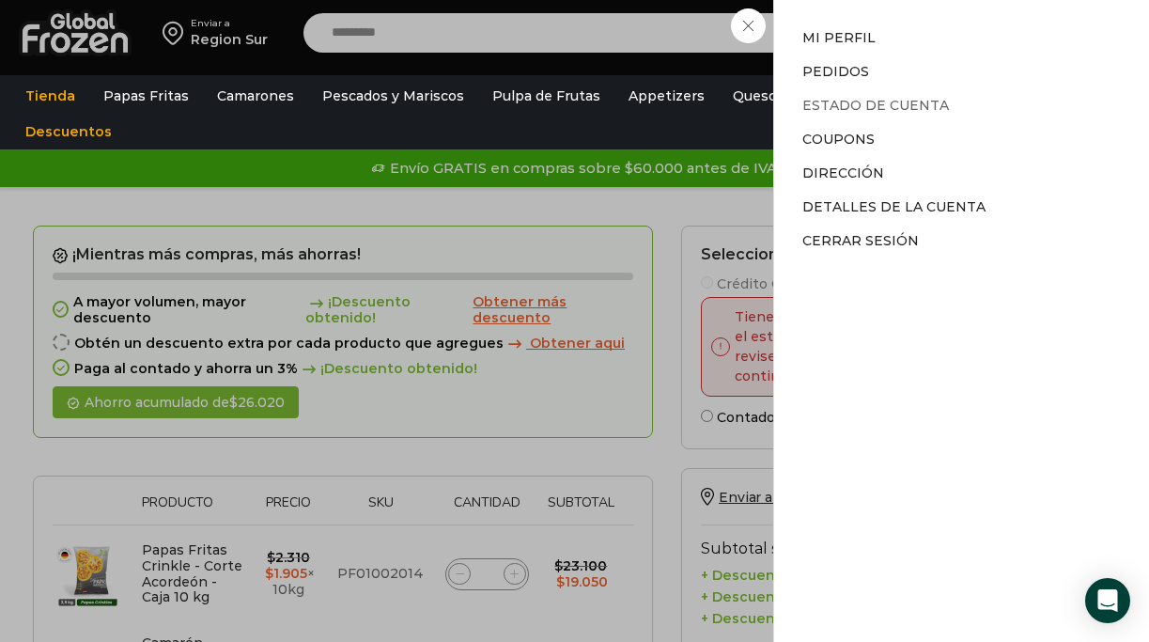
click at [896, 101] on link "Estado de Cuenta" at bounding box center [876, 105] width 147 height 17
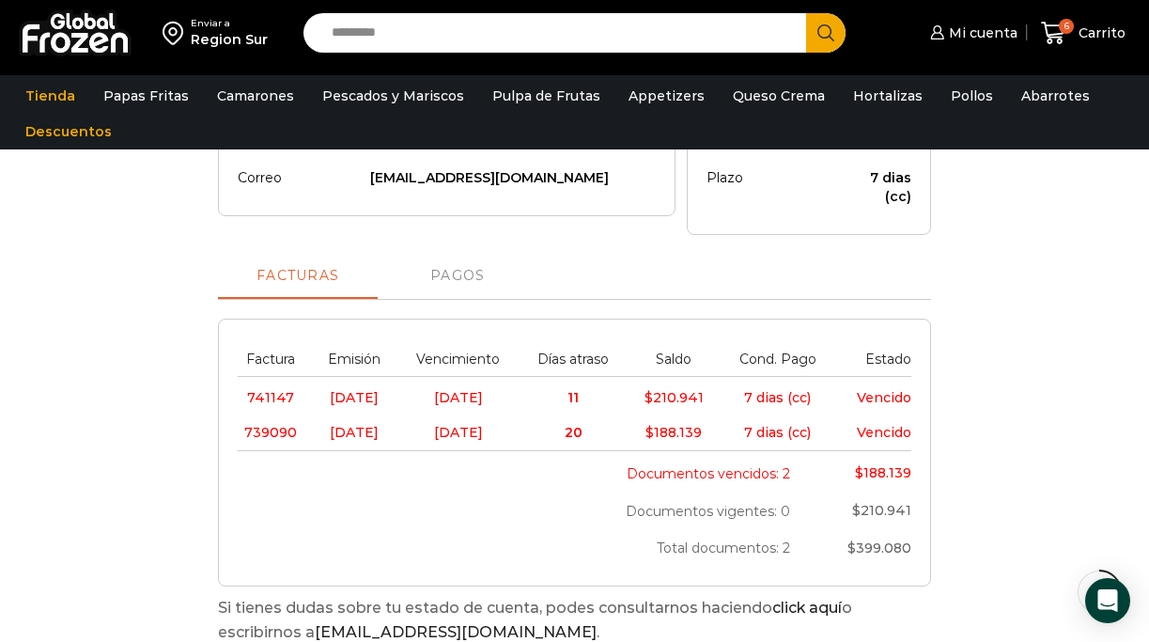
scroll to position [357, 0]
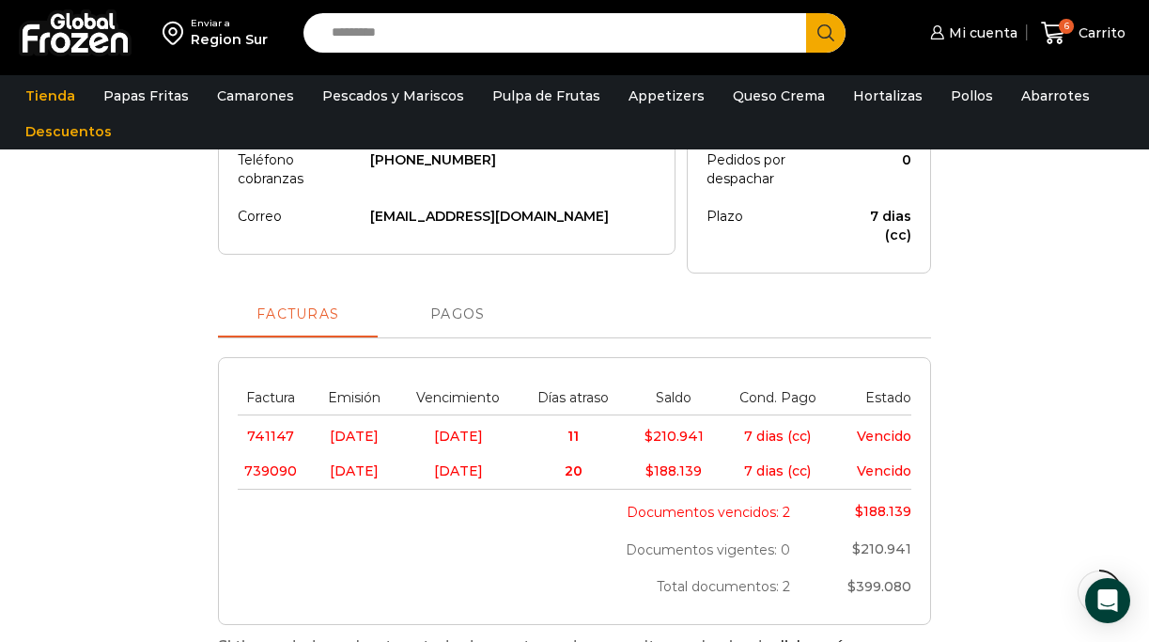
click at [458, 321] on link "Pagos" at bounding box center [458, 314] width 160 height 45
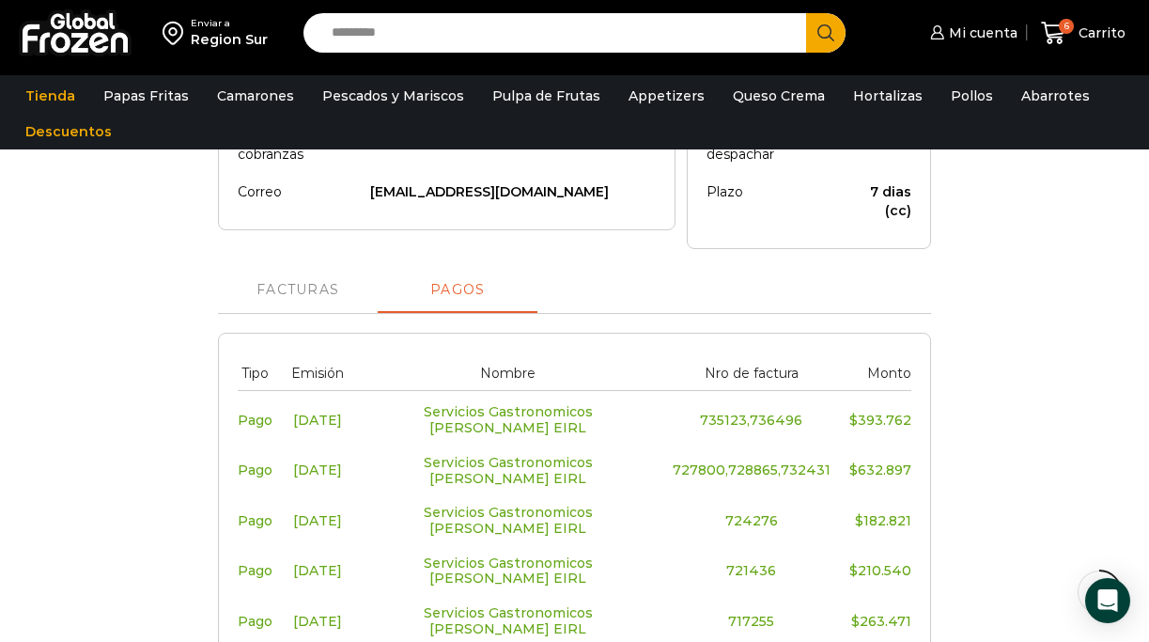
scroll to position [356, 0]
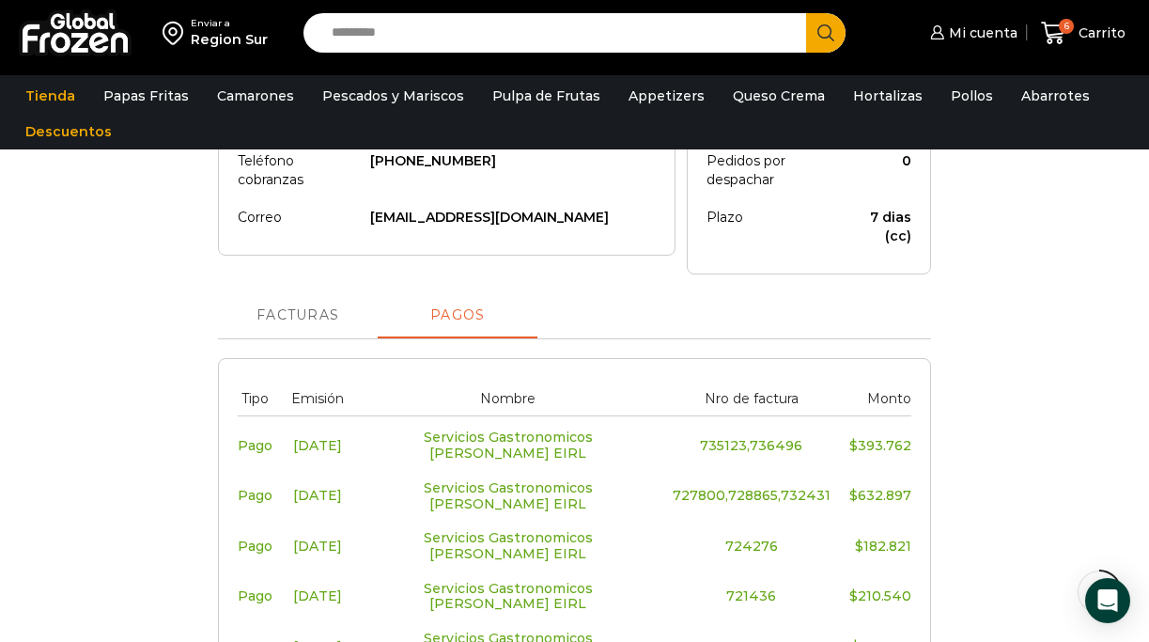
click at [320, 320] on span "Facturas" at bounding box center [298, 315] width 83 height 15
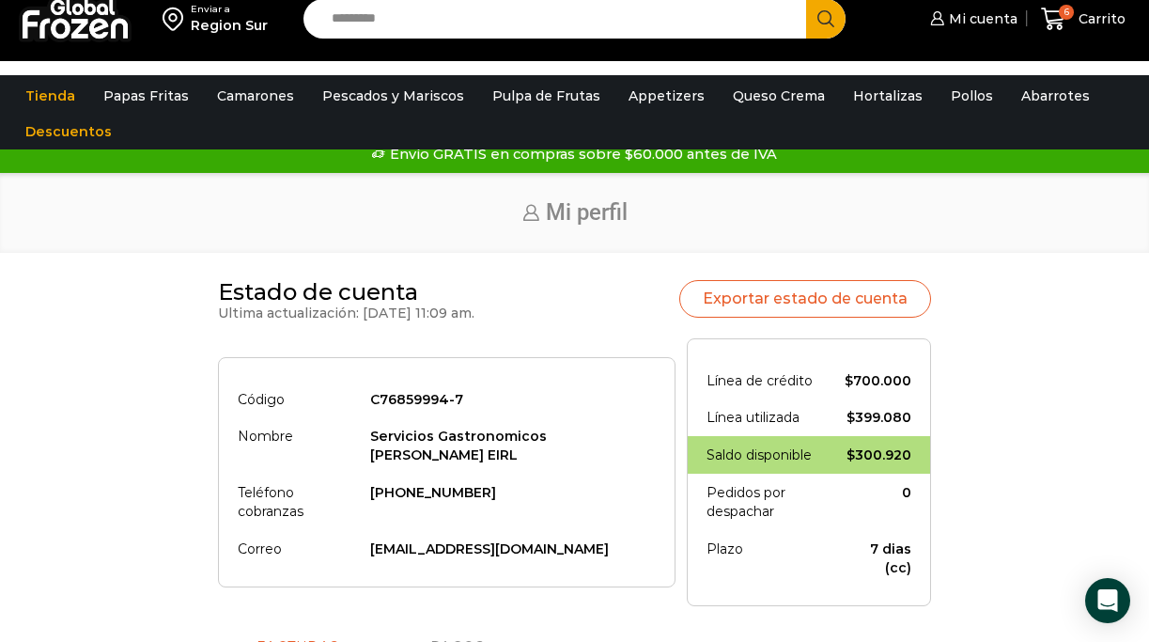
scroll to position [0, 0]
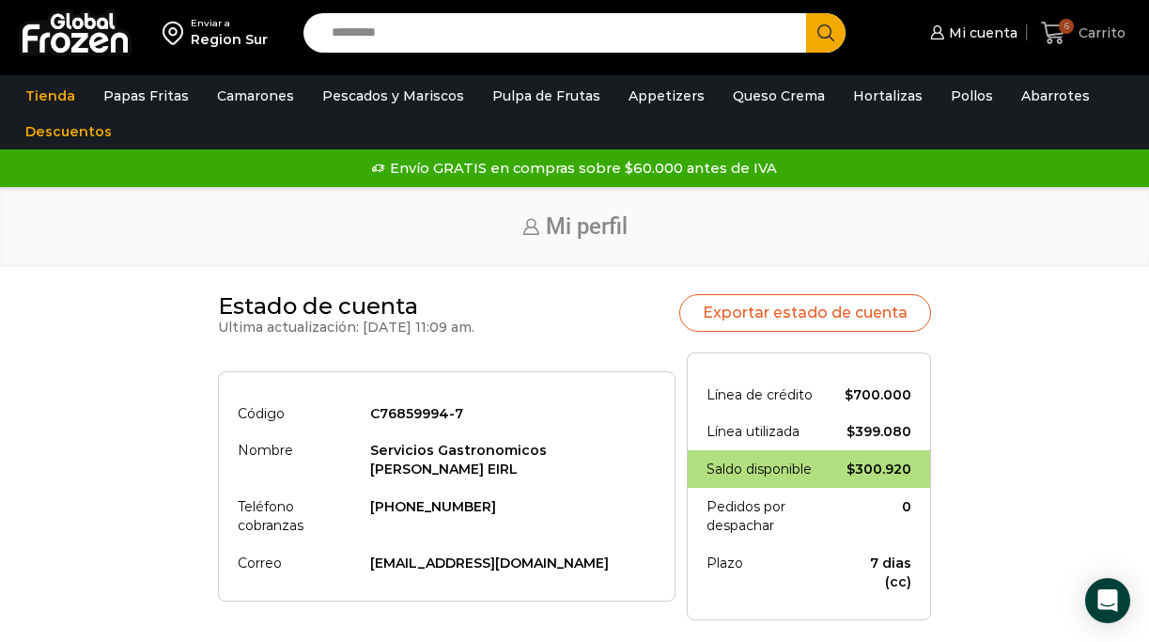
click at [1075, 39] on span "Carrito" at bounding box center [1100, 32] width 52 height 19
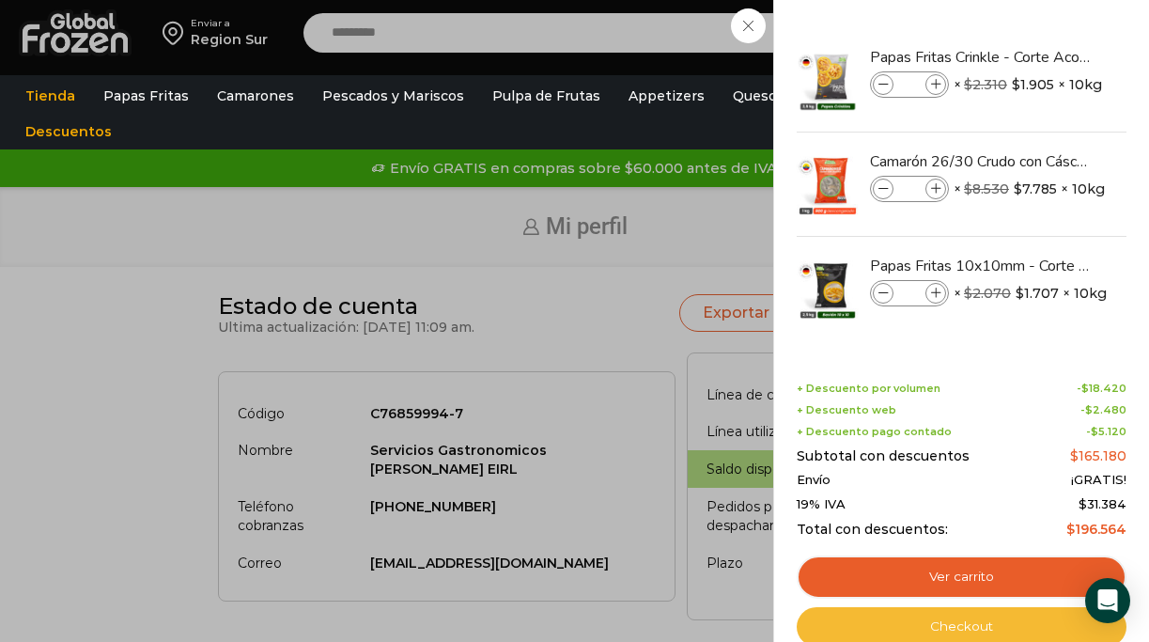
click at [969, 621] on link "Checkout" at bounding box center [962, 626] width 330 height 39
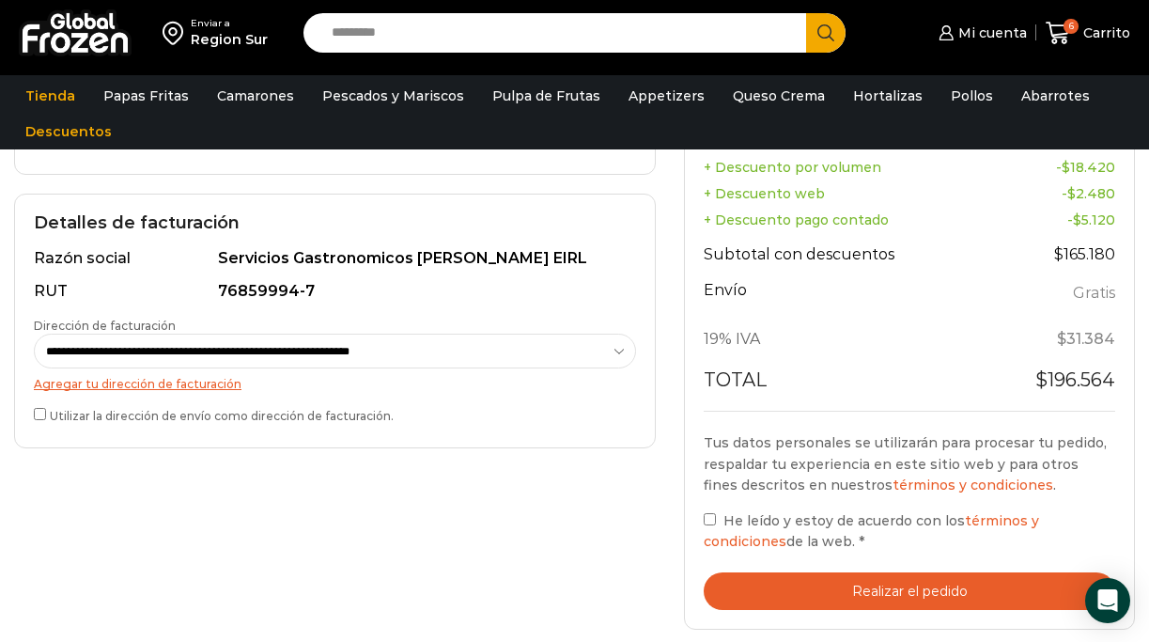
scroll to position [720, 0]
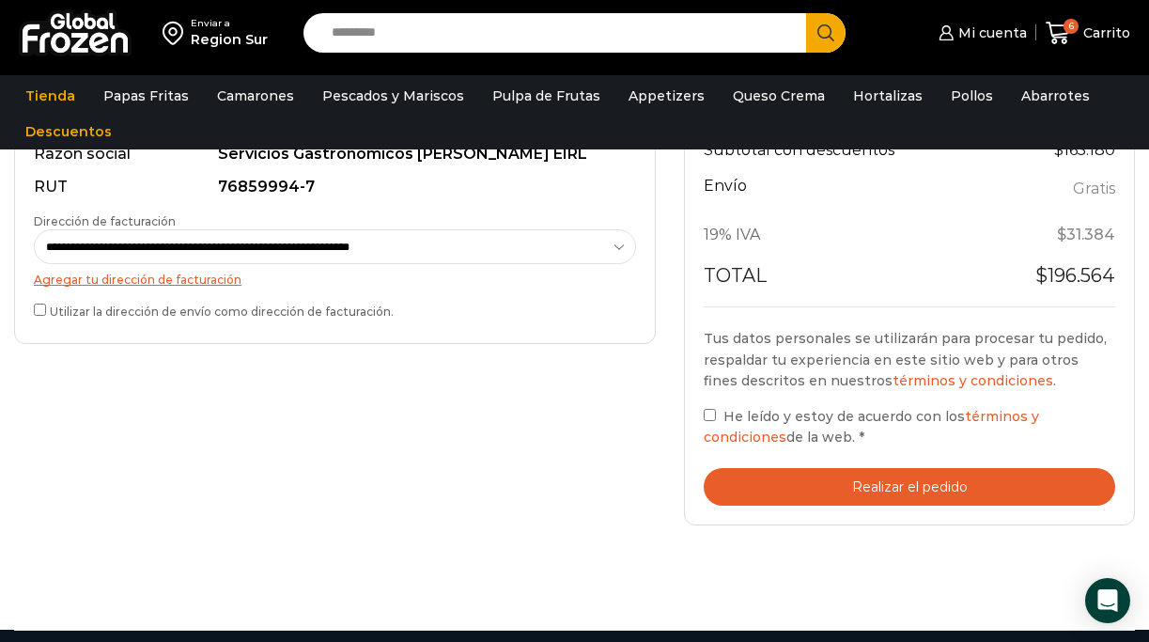
click at [916, 482] on button "Realizar el pedido" at bounding box center [910, 487] width 412 height 39
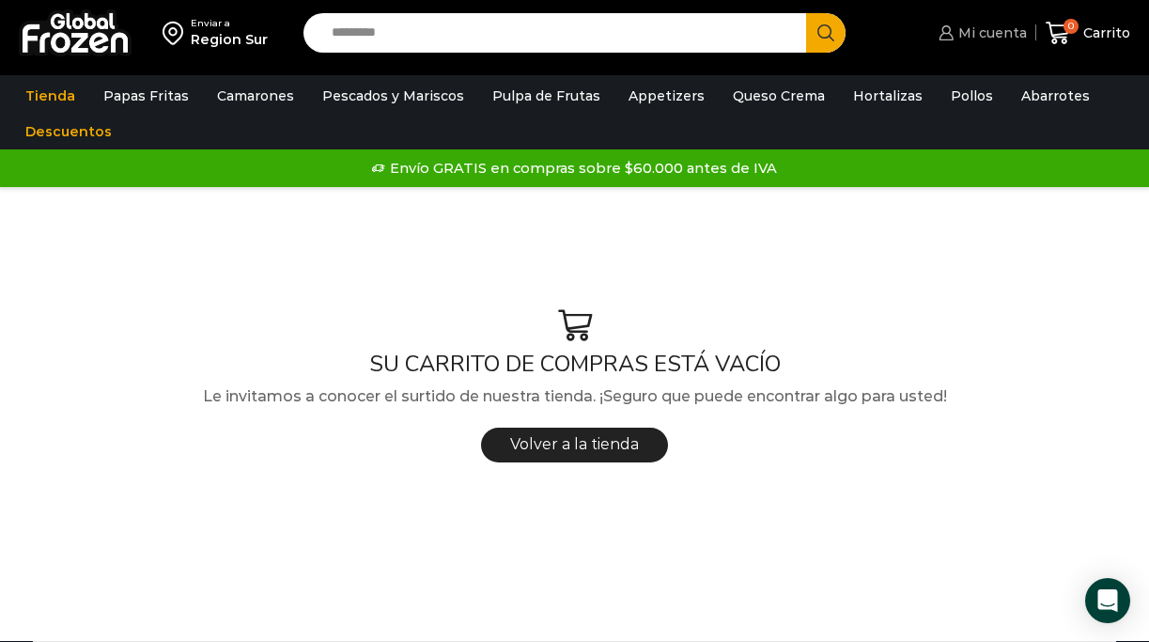
click at [985, 27] on span "Mi cuenta" at bounding box center [990, 32] width 73 height 19
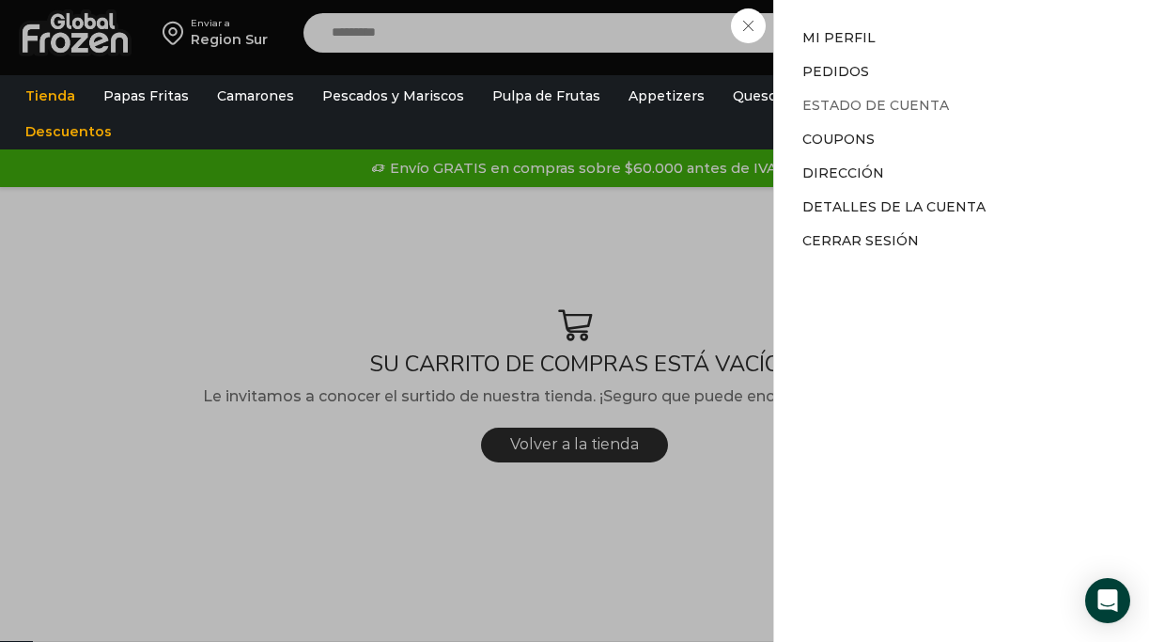
click at [849, 102] on link "Estado de Cuenta" at bounding box center [876, 105] width 147 height 17
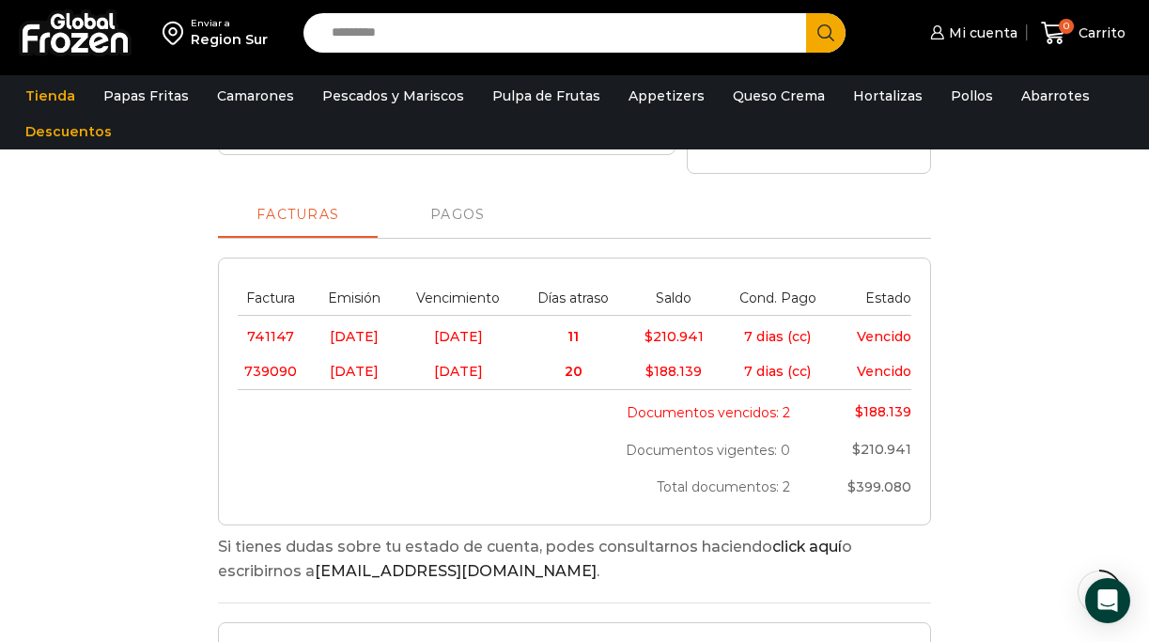
scroll to position [450, 0]
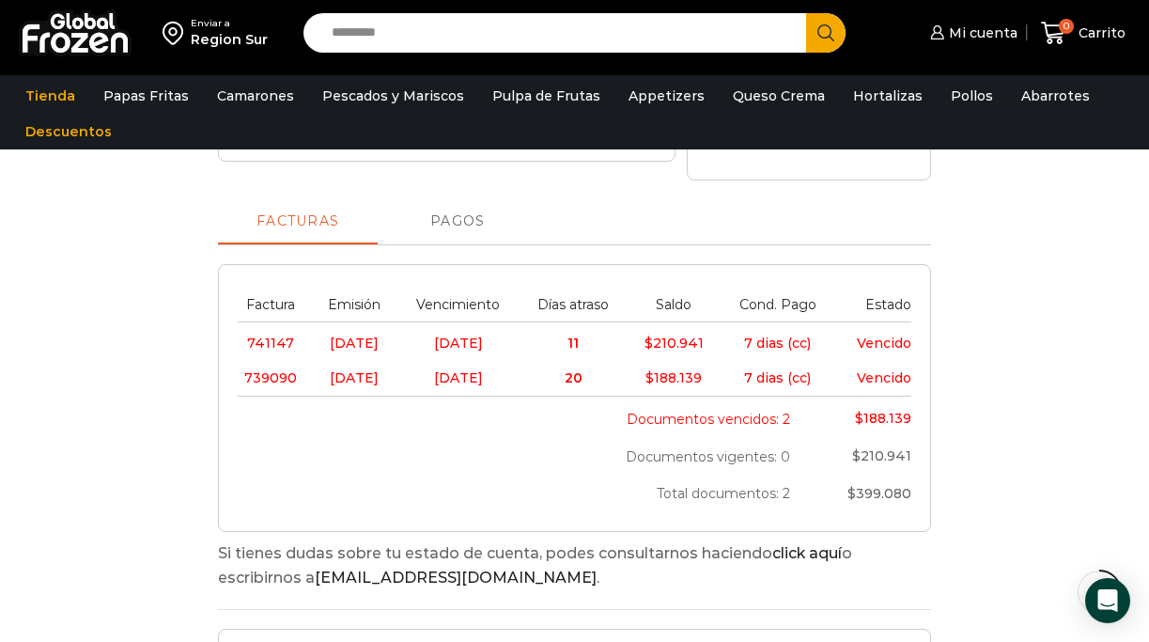
click at [467, 214] on span "Pagos" at bounding box center [457, 221] width 55 height 15
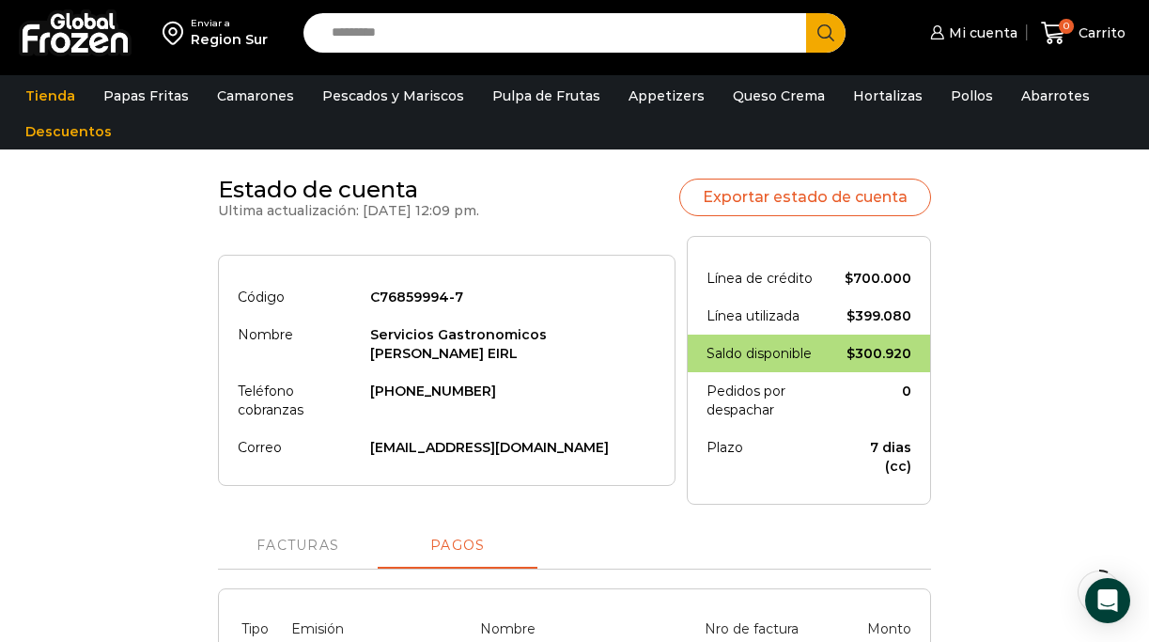
scroll to position [0, 0]
